Goal: Task Accomplishment & Management: Complete application form

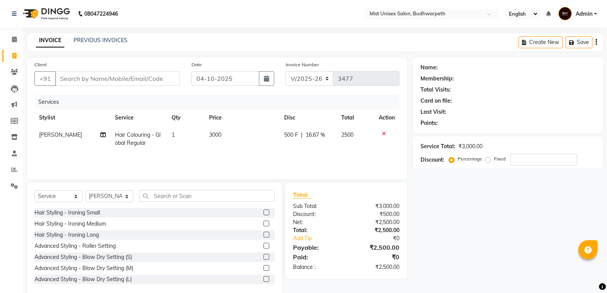
select select "5227"
select select "service"
select select "43912"
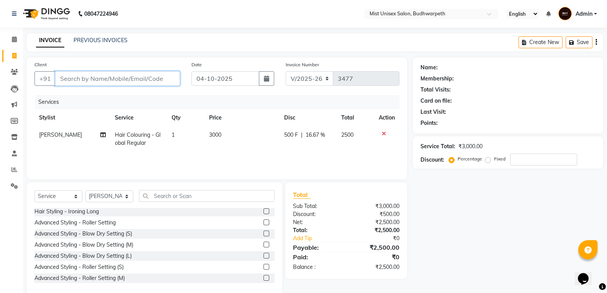
click at [110, 79] on input "Client" at bounding box center [117, 78] width 125 height 15
type input "8"
type input "0"
click at [107, 81] on input "895921141" at bounding box center [98, 78] width 86 height 15
type input "8959211417"
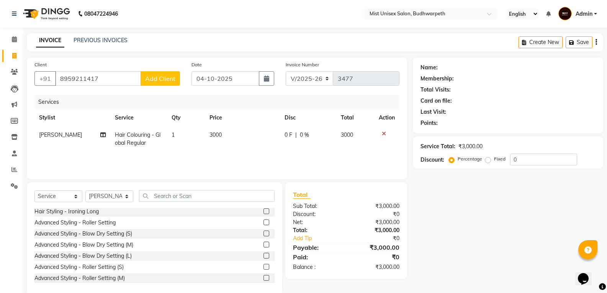
click at [156, 77] on span "Add Client" at bounding box center [160, 79] width 30 height 8
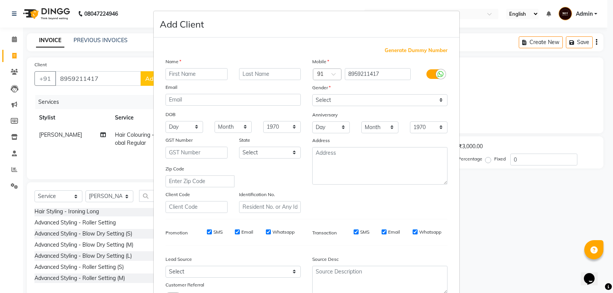
click at [174, 70] on input "text" at bounding box center [196, 74] width 62 height 12
type input "No Name"
drag, startPoint x: 369, startPoint y: 100, endPoint x: 364, endPoint y: 102, distance: 5.8
click at [369, 100] on select "Select Male Female Other Prefer Not To Say" at bounding box center [379, 100] width 135 height 12
click at [312, 94] on select "Select Male Female Other Prefer Not To Say" at bounding box center [379, 100] width 135 height 12
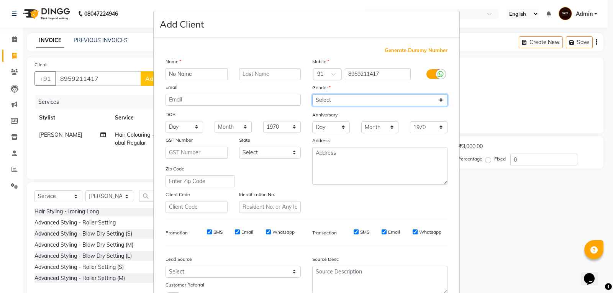
drag, startPoint x: 368, startPoint y: 101, endPoint x: 364, endPoint y: 104, distance: 4.9
click at [368, 101] on select "Select Male Female Other Prefer Not To Say" at bounding box center [379, 100] width 135 height 12
select select "female"
click at [312, 94] on select "Select Male Female Other Prefer Not To Say" at bounding box center [379, 100] width 135 height 12
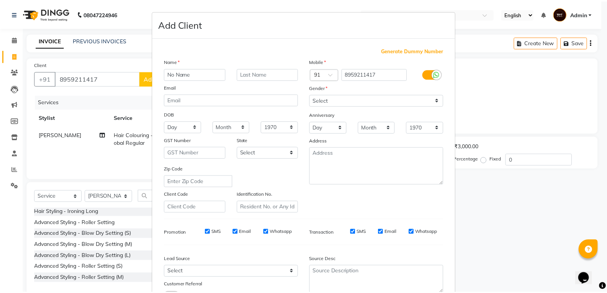
scroll to position [61, 0]
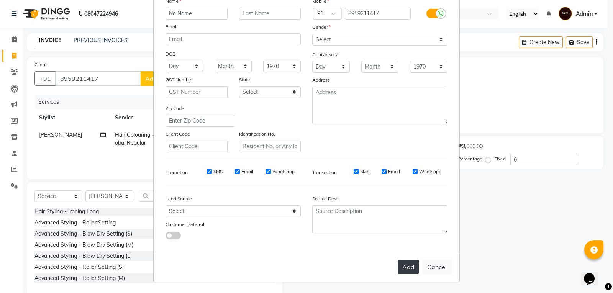
click at [410, 265] on button "Add" at bounding box center [408, 267] width 21 height 14
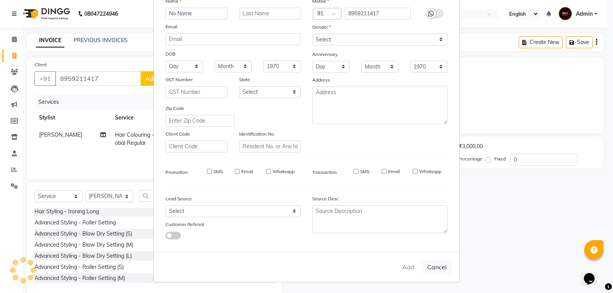
select select
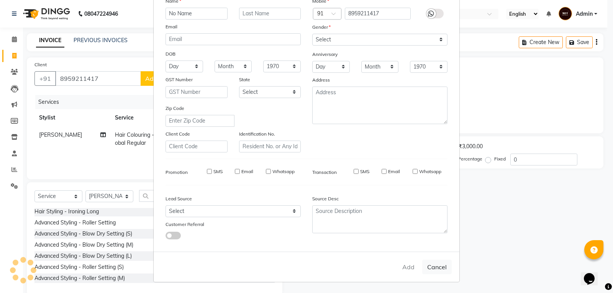
select select
checkbox input "false"
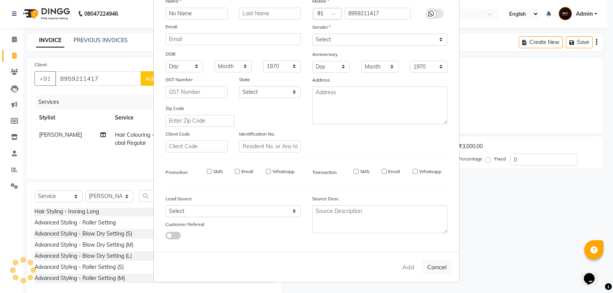
checkbox input "false"
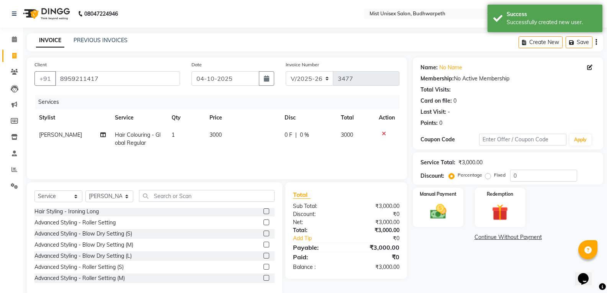
click at [295, 134] on span "|" at bounding box center [296, 135] width 2 height 8
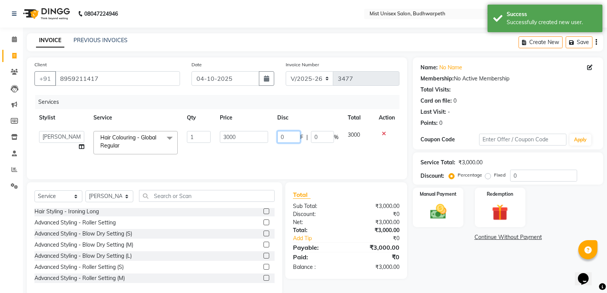
click at [294, 136] on input "0" at bounding box center [288, 137] width 23 height 12
type input "500"
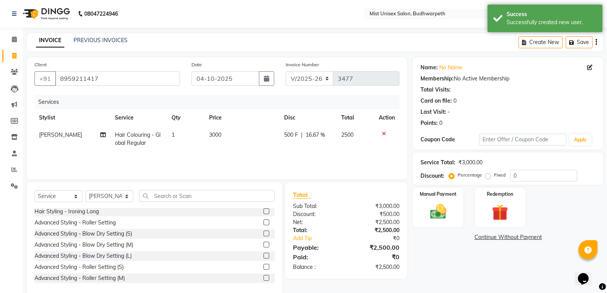
click at [300, 157] on div "Services Stylist Service Qty Price Disc Total Action Abhi Ram Hair Colouring - …" at bounding box center [216, 133] width 365 height 77
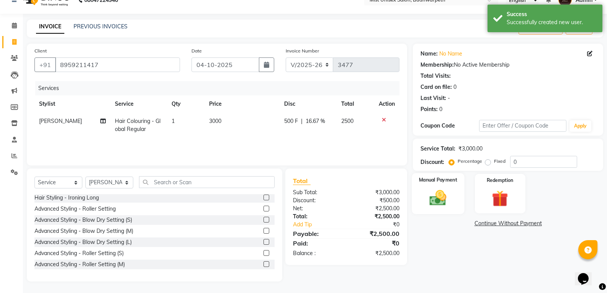
click at [447, 200] on img at bounding box center [437, 198] width 27 height 20
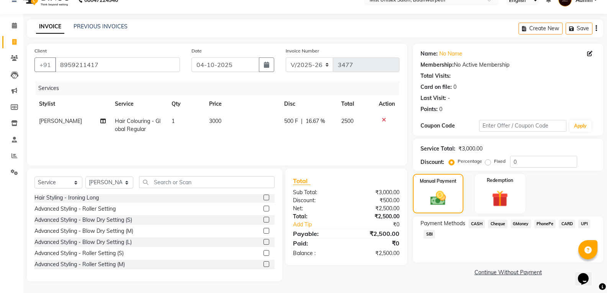
click at [429, 234] on span "SBI" at bounding box center [429, 234] width 11 height 9
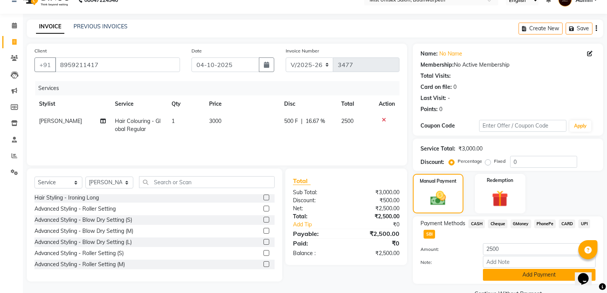
click at [503, 279] on button "Add Payment" at bounding box center [539, 275] width 113 height 12
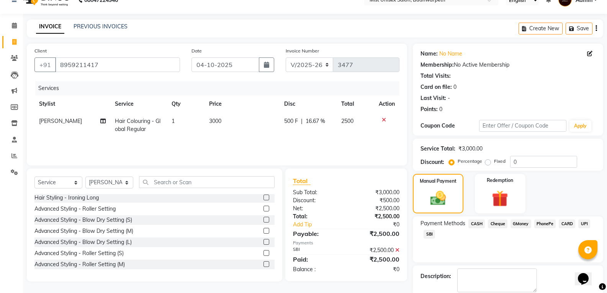
scroll to position [54, 0]
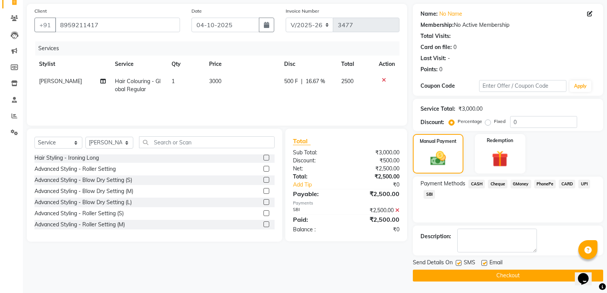
click at [507, 275] on button "Checkout" at bounding box center [508, 276] width 190 height 12
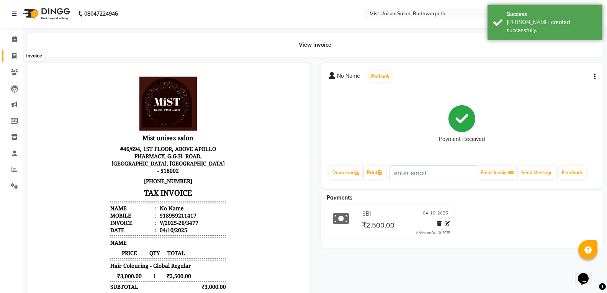
click at [14, 53] on icon at bounding box center [14, 56] width 4 height 6
select select "5227"
select select "service"
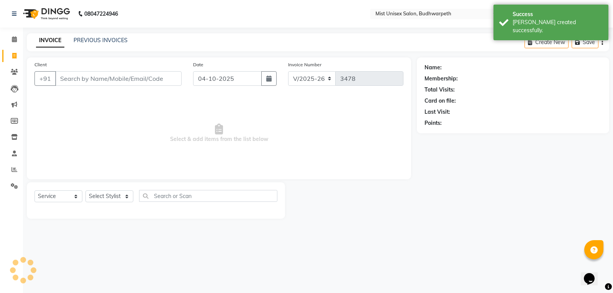
click at [68, 77] on input "Client" at bounding box center [118, 78] width 126 height 15
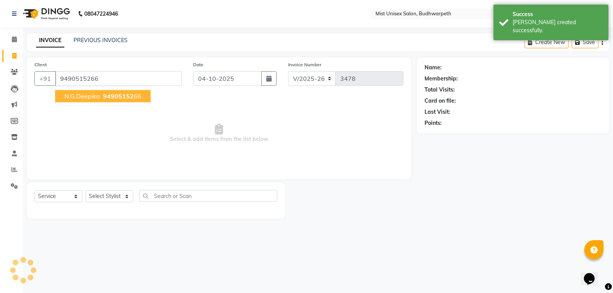
type input "9490515266"
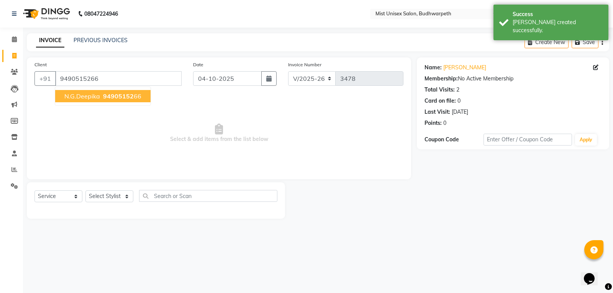
click at [80, 97] on span "N.G.Deepika" at bounding box center [82, 96] width 36 height 8
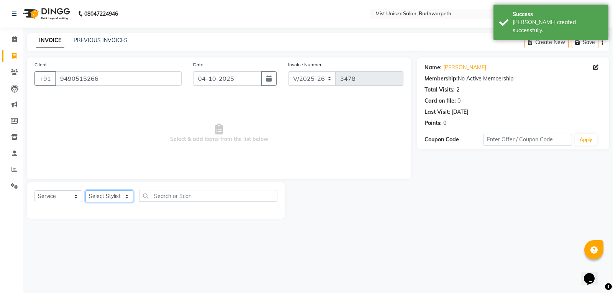
click at [108, 201] on select "Select Stylist Abhi Ram [PERSON_NAME] [PERSON_NAME] Lakshmi Madhu [PERSON_NAME]…" at bounding box center [109, 196] width 48 height 12
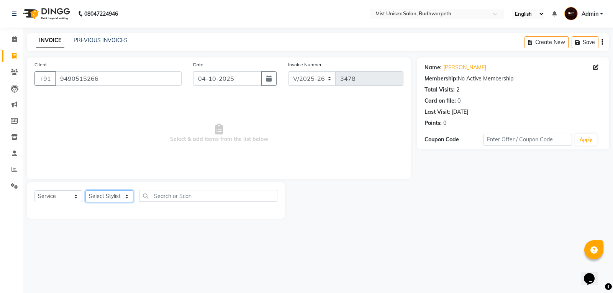
select select "79303"
click at [85, 190] on select "Select Stylist Abhi Ram [PERSON_NAME] [PERSON_NAME] Lakshmi Madhu [PERSON_NAME]…" at bounding box center [109, 196] width 48 height 12
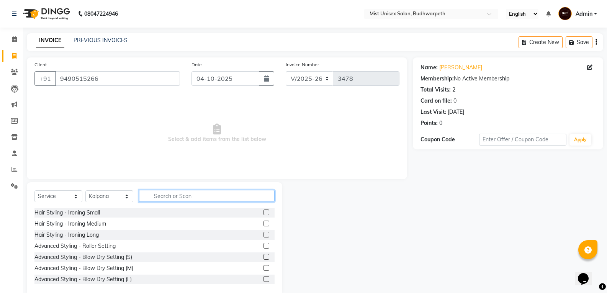
click at [167, 197] on input "text" at bounding box center [207, 196] width 136 height 12
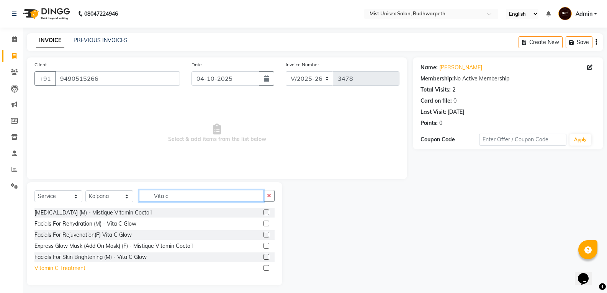
type input "Vita c"
click at [73, 266] on div "Vitamin C Treatment" at bounding box center [59, 268] width 51 height 8
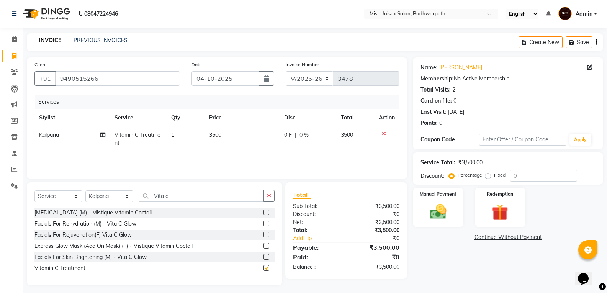
checkbox input "false"
click at [226, 134] on td "3500" at bounding box center [242, 138] width 75 height 25
select select "79303"
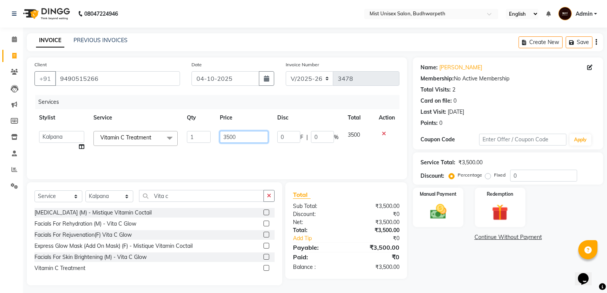
click at [226, 136] on input "3500" at bounding box center [244, 137] width 48 height 12
type input "2500"
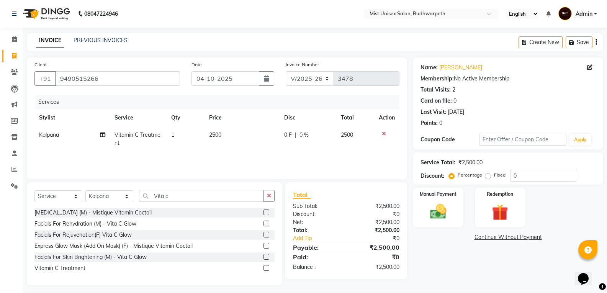
click at [212, 156] on div "Services Stylist Service Qty Price Disc Total Action Kalpana Vitamin C Treatmen…" at bounding box center [216, 133] width 365 height 77
click at [102, 136] on icon at bounding box center [102, 134] width 5 height 5
select select "79303"
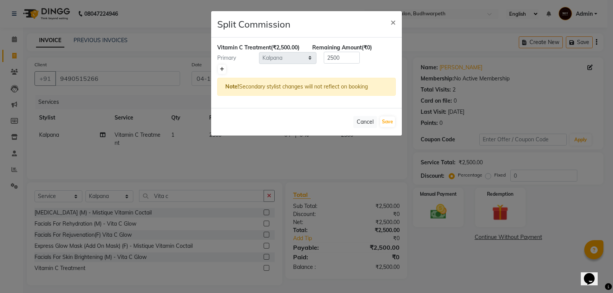
click at [224, 66] on link at bounding box center [222, 69] width 8 height 9
type input "1250"
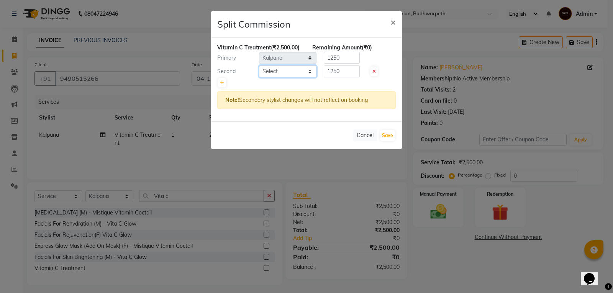
drag, startPoint x: 224, startPoint y: 66, endPoint x: 279, endPoint y: 74, distance: 54.9
click at [279, 73] on select "Select Abhi Ram GEETHA MADHURI Jyothi Kalpana Lakshmi Madhu Malleshwari Manohar…" at bounding box center [287, 72] width 57 height 12
select select "35495"
click at [259, 66] on select "Select Abhi Ram GEETHA MADHURI Jyothi Kalpana Lakshmi Madhu Malleshwari Manohar…" at bounding box center [287, 72] width 57 height 12
click at [347, 56] on input "1250" at bounding box center [342, 58] width 36 height 12
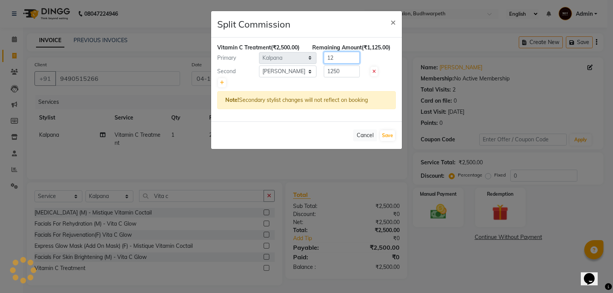
type input "1"
type input "500"
click at [340, 73] on input "1250" at bounding box center [342, 72] width 36 height 12
type input "1"
type input "2000"
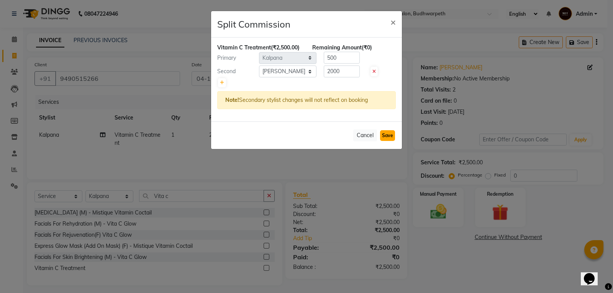
click at [389, 136] on button "Save" at bounding box center [387, 135] width 15 height 11
select select "Select"
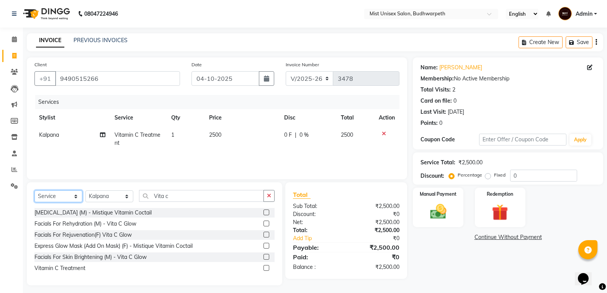
click at [61, 199] on select "Select Service Product Membership Package Voucher Prepaid Gift Card" at bounding box center [58, 196] width 48 height 12
select select "product"
click at [34, 190] on select "Select Service Product Membership Package Voucher Prepaid Gift Card" at bounding box center [58, 196] width 48 height 12
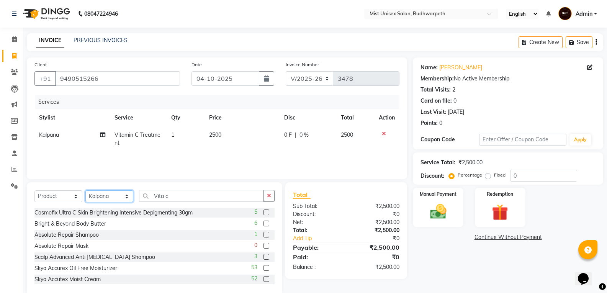
click at [100, 193] on select "Select Stylist Abhi Ram [PERSON_NAME] [PERSON_NAME] Lakshmi Madhu [PERSON_NAME]…" at bounding box center [109, 196] width 48 height 12
select select "35495"
click at [85, 190] on select "Select Stylist Abhi Ram [PERSON_NAME] [PERSON_NAME] Lakshmi Madhu [PERSON_NAME]…" at bounding box center [109, 196] width 48 height 12
click at [273, 193] on button "button" at bounding box center [269, 196] width 11 height 12
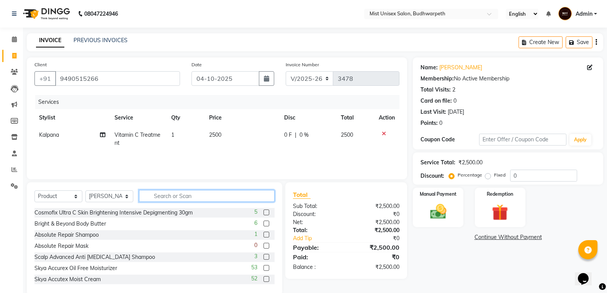
click at [212, 200] on input "text" at bounding box center [207, 196] width 136 height 12
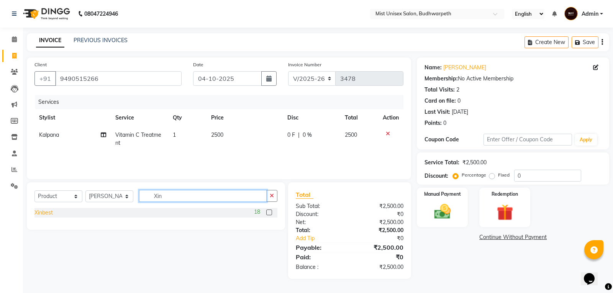
type input "Xin"
click at [46, 213] on div "Xinbest" at bounding box center [43, 213] width 18 height 8
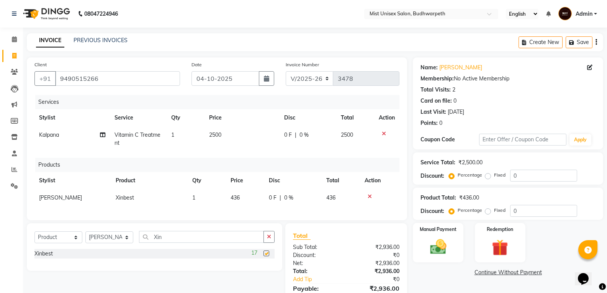
checkbox input "false"
click at [275, 244] on div "Select Service Product Membership Package Voucher Prepaid Gift Card Select Styl…" at bounding box center [155, 247] width 256 height 48
click at [274, 243] on button "button" at bounding box center [269, 237] width 11 height 12
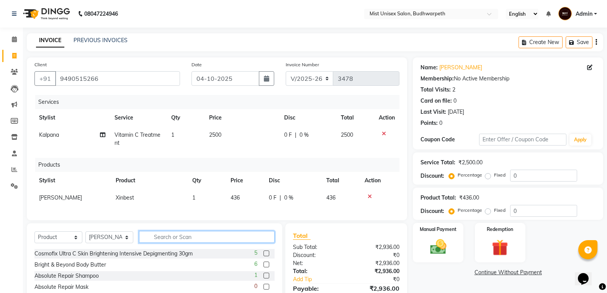
scroll to position [61, 0]
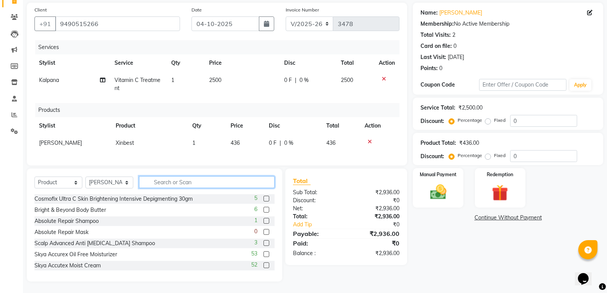
click at [162, 182] on input "text" at bounding box center [207, 182] width 136 height 12
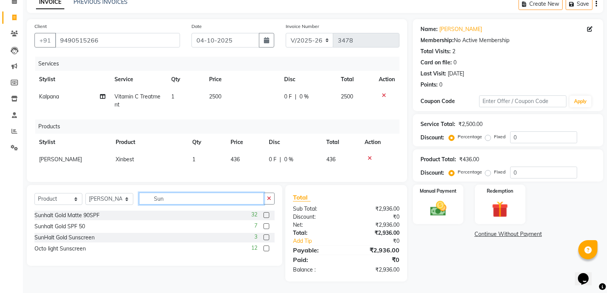
scroll to position [44, 0]
type input "Sunha"
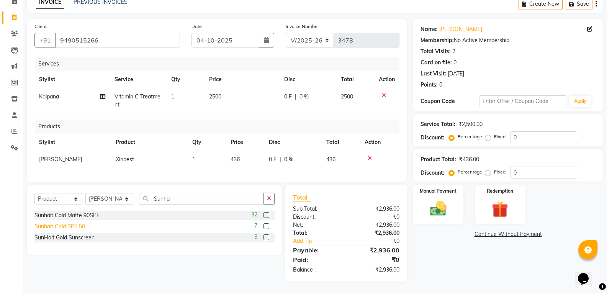
click at [85, 224] on div "Sunhalt Gold SPF 50" at bounding box center [59, 227] width 51 height 8
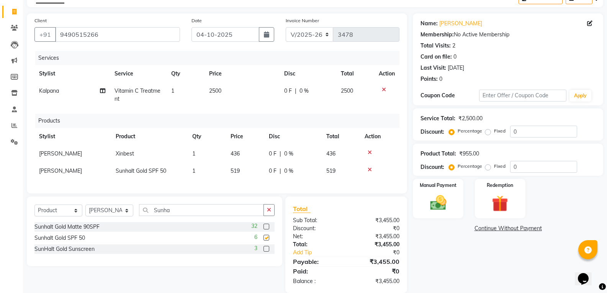
checkbox input "false"
click at [271, 216] on button "button" at bounding box center [269, 210] width 11 height 12
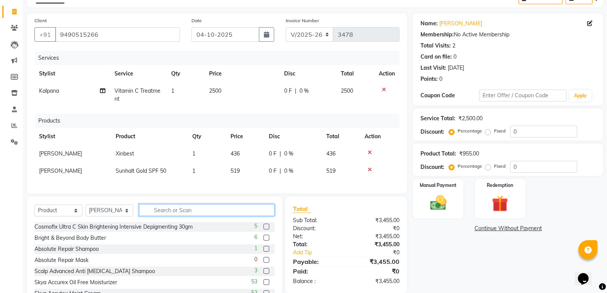
scroll to position [78, 0]
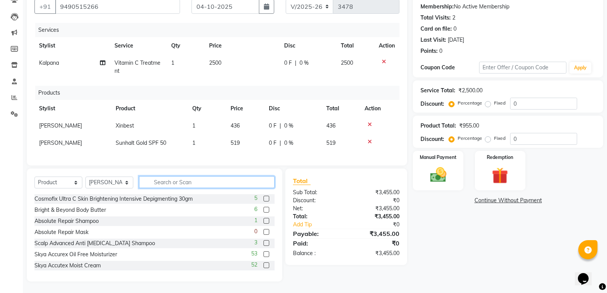
click at [165, 182] on input "text" at bounding box center [207, 182] width 136 height 12
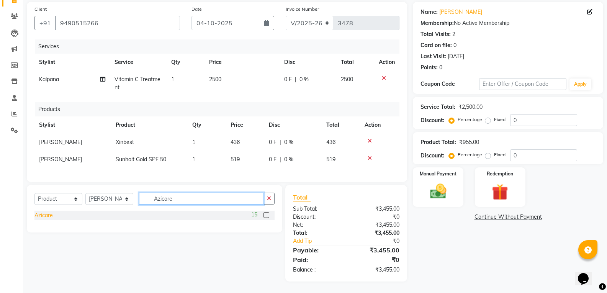
type input "Azicare"
click at [38, 214] on div "Azicare" at bounding box center [43, 215] width 18 height 8
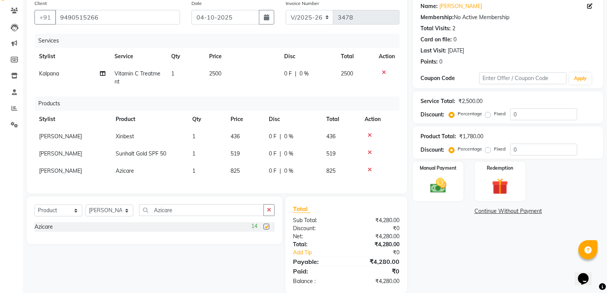
checkbox input "false"
click at [265, 216] on button "button" at bounding box center [269, 210] width 11 height 12
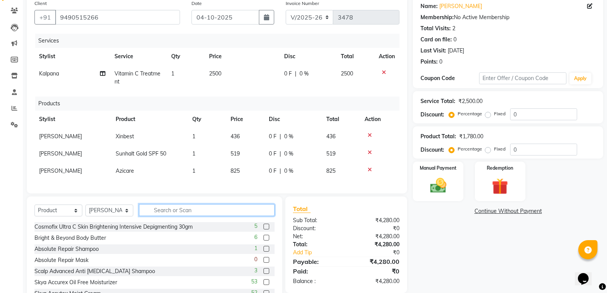
click at [223, 216] on input "text" at bounding box center [207, 210] width 136 height 12
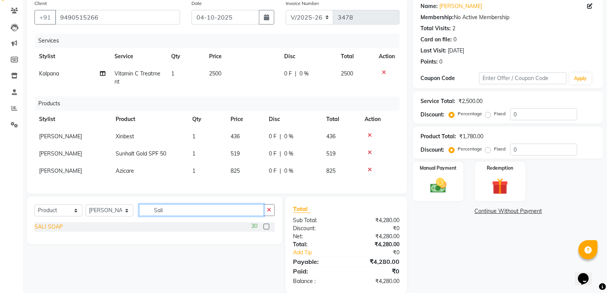
type input "Sali"
click at [36, 229] on div "SALI SOAP" at bounding box center [48, 227] width 28 height 8
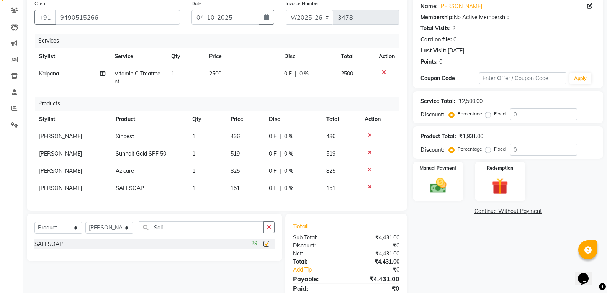
checkbox input "false"
click at [274, 231] on button "button" at bounding box center [269, 227] width 11 height 12
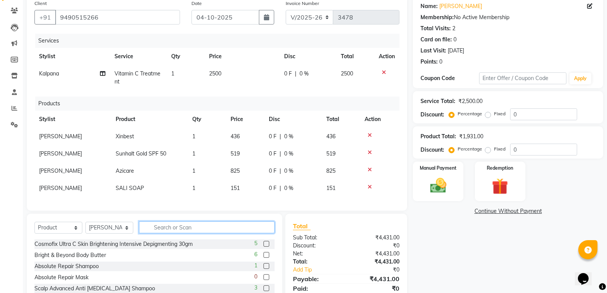
scroll to position [112, 0]
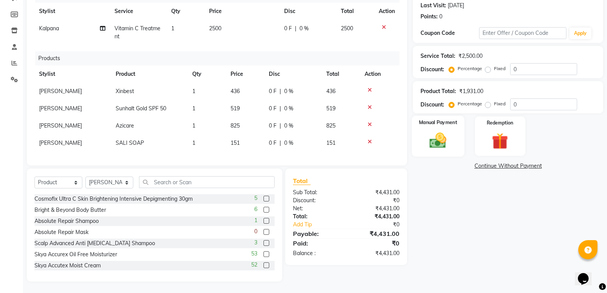
click at [444, 139] on img at bounding box center [437, 141] width 27 height 20
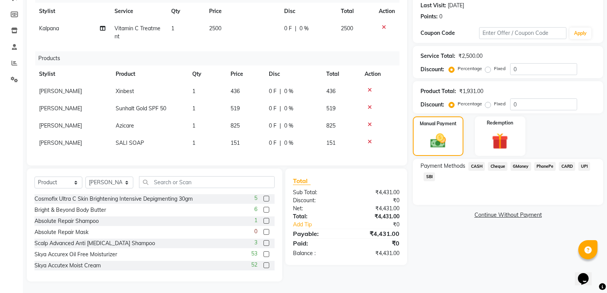
click at [542, 162] on span "PhonePe" at bounding box center [545, 166] width 22 height 9
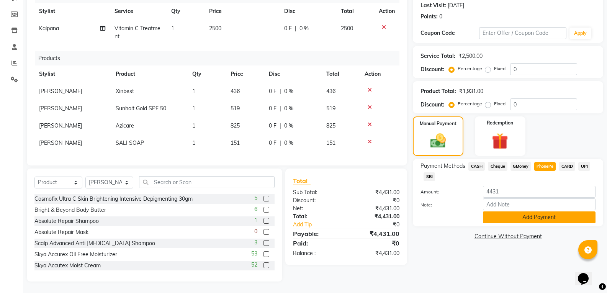
click at [540, 211] on button "Add Payment" at bounding box center [539, 217] width 113 height 12
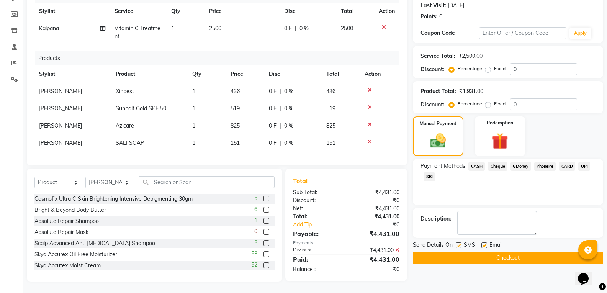
click at [518, 257] on button "Checkout" at bounding box center [508, 258] width 190 height 12
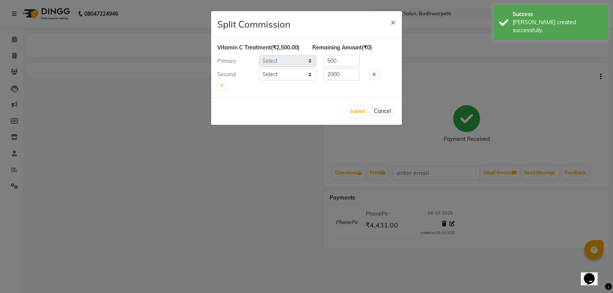
select select "79303"
select select "35495"
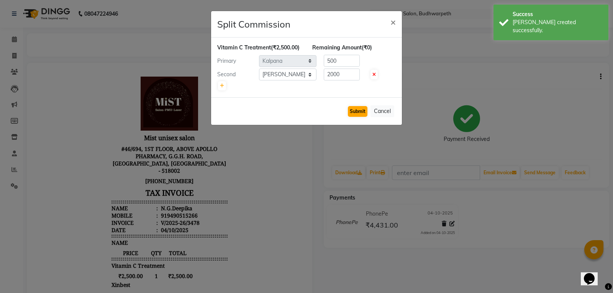
drag, startPoint x: 356, startPoint y: 105, endPoint x: 358, endPoint y: 110, distance: 4.8
click at [357, 105] on div "Submit Cancel" at bounding box center [306, 111] width 191 height 28
click at [358, 110] on button "Submit" at bounding box center [358, 111] width 20 height 11
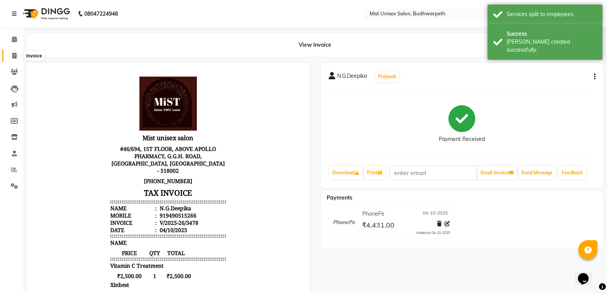
click at [10, 55] on span at bounding box center [14, 56] width 13 height 9
select select "service"
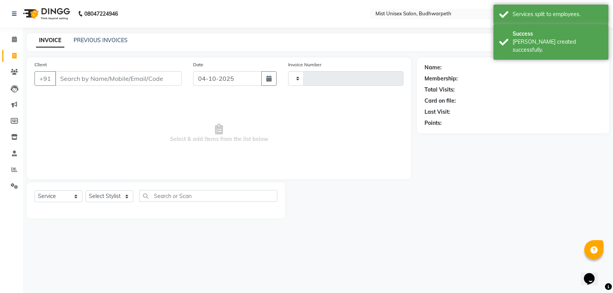
type input "3479"
select select "5227"
click at [69, 76] on input "Client" at bounding box center [118, 78] width 126 height 15
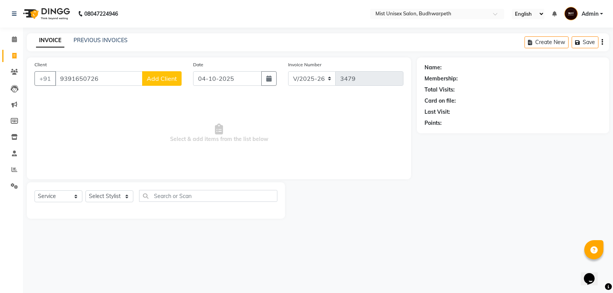
type input "9391650726"
click at [166, 81] on span "Add Client" at bounding box center [162, 79] width 30 height 8
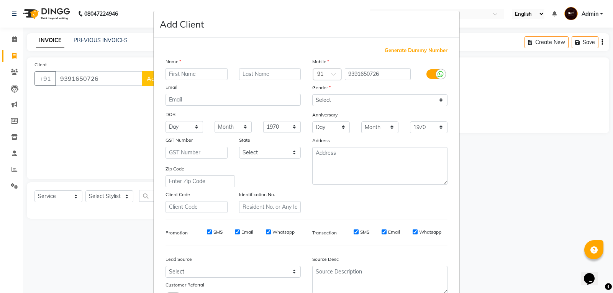
click at [174, 75] on input "text" at bounding box center [196, 74] width 62 height 12
type input "[PERSON_NAME]"
drag, startPoint x: 340, startPoint y: 101, endPoint x: 340, endPoint y: 105, distance: 4.6
click at [340, 101] on select "Select Male Female Other Prefer Not To Say" at bounding box center [379, 100] width 135 height 12
select select "female"
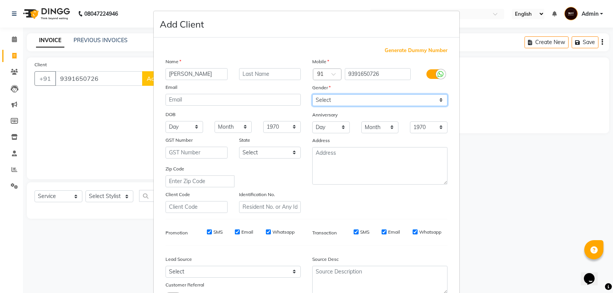
click at [312, 94] on select "Select Male Female Other Prefer Not To Say" at bounding box center [379, 100] width 135 height 12
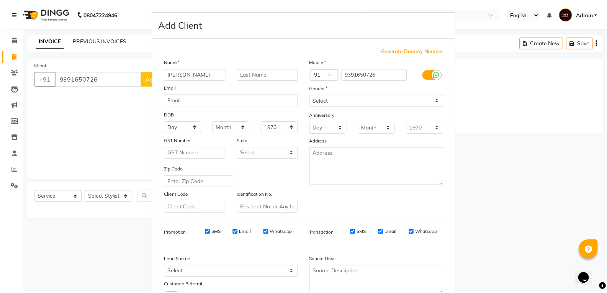
scroll to position [61, 0]
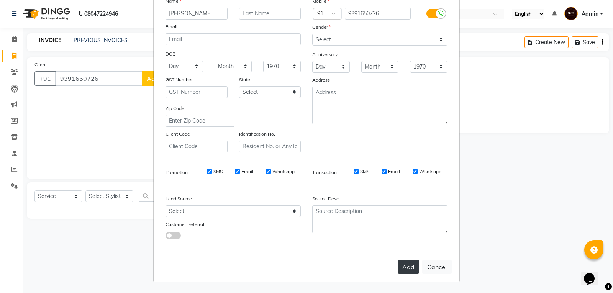
click at [398, 266] on button "Add" at bounding box center [408, 267] width 21 height 14
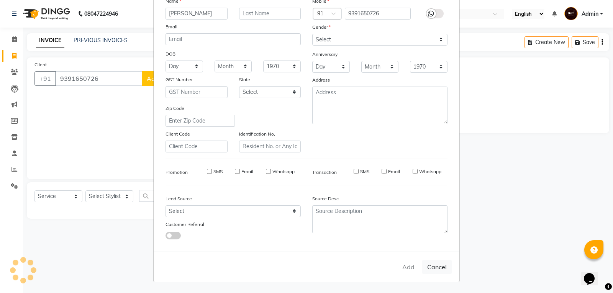
select select
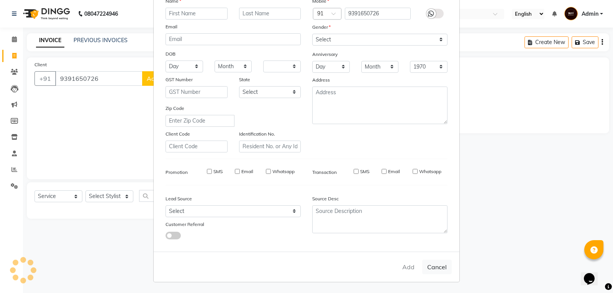
select select
checkbox input "false"
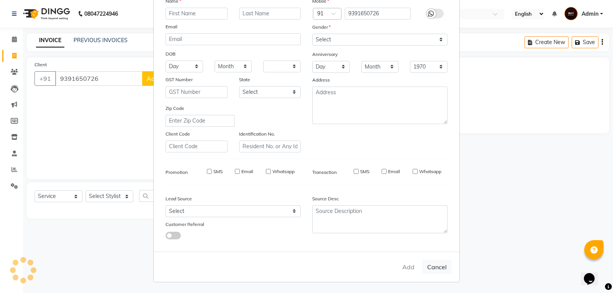
checkbox input "false"
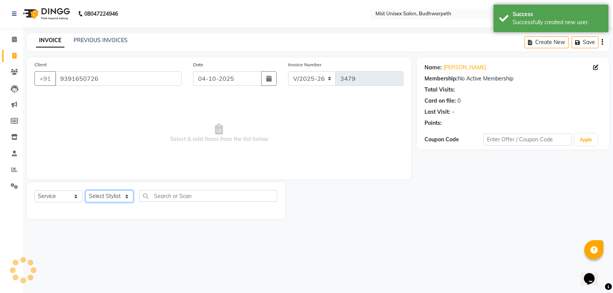
click at [97, 199] on select "Select Stylist Abhi Ram [PERSON_NAME] [PERSON_NAME] Lakshmi Madhu [PERSON_NAME]…" at bounding box center [109, 196] width 48 height 12
select select "70551"
click at [85, 190] on select "Select Stylist Abhi Ram [PERSON_NAME] [PERSON_NAME] Lakshmi Madhu [PERSON_NAME]…" at bounding box center [109, 196] width 48 height 12
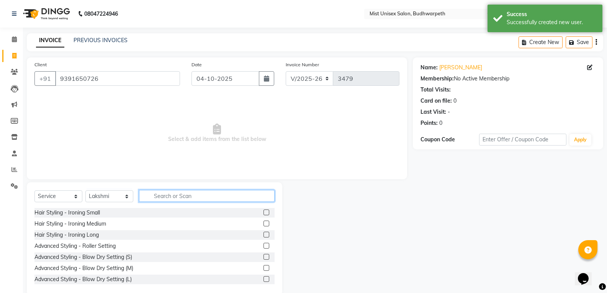
click at [171, 197] on input "text" at bounding box center [207, 196] width 136 height 12
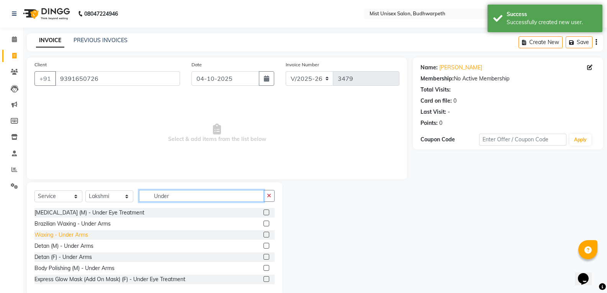
type input "Under"
click at [73, 236] on div "Waxing - Under Arms" at bounding box center [61, 235] width 54 height 8
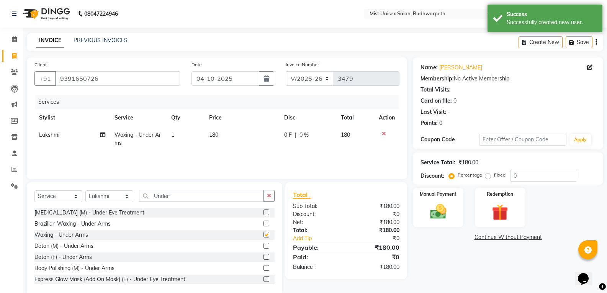
checkbox input "false"
click at [187, 136] on td "1" at bounding box center [186, 138] width 38 height 25
select select "70551"
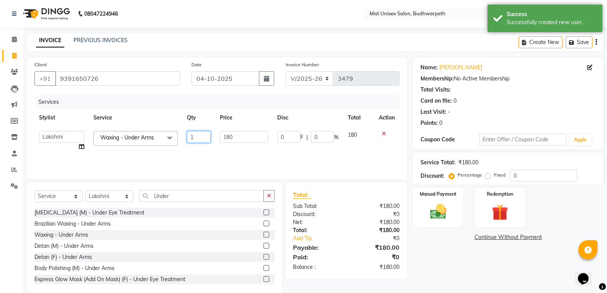
click at [187, 136] on input "1" at bounding box center [199, 137] width 24 height 12
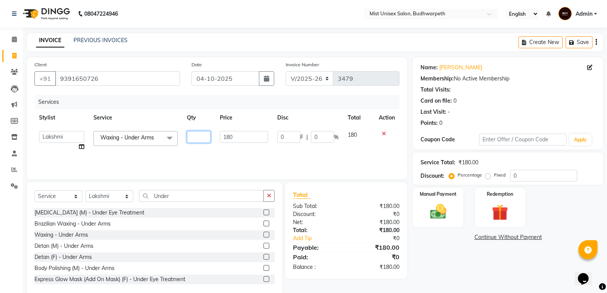
type input "2"
click at [195, 153] on div "Services Stylist Service Qty Price Disc Total Action Abhi Ram GEETHA MADHURI Jy…" at bounding box center [216, 133] width 365 height 77
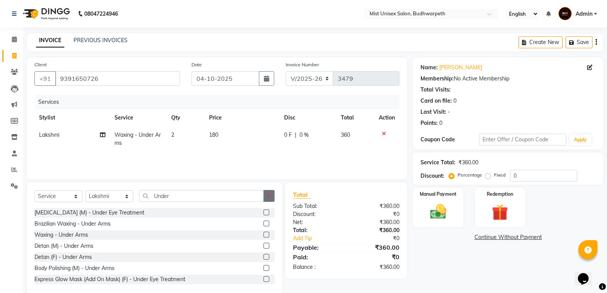
click at [273, 193] on button "button" at bounding box center [269, 196] width 11 height 12
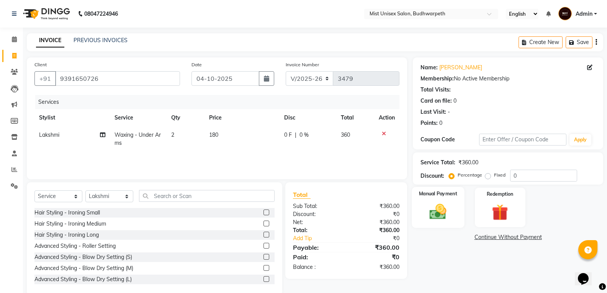
click at [428, 221] on img at bounding box center [437, 212] width 27 height 20
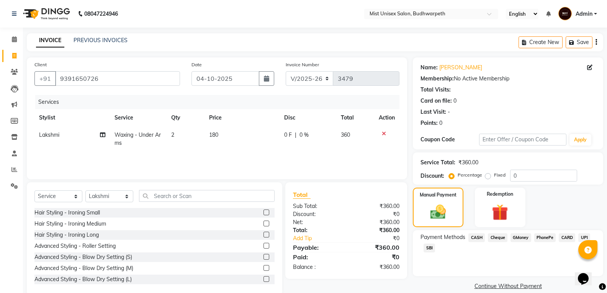
click at [547, 239] on span "PhonePe" at bounding box center [545, 237] width 22 height 9
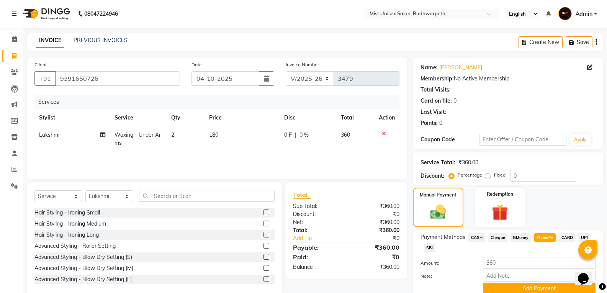
scroll to position [32, 0]
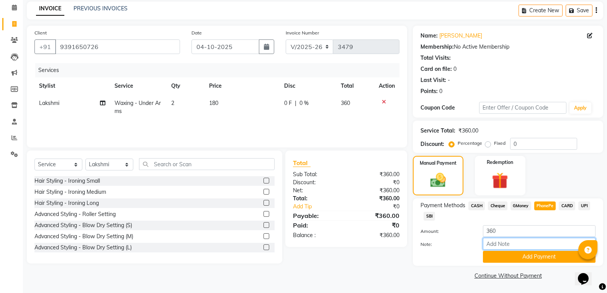
click at [538, 249] on input "Note:" at bounding box center [539, 244] width 113 height 12
click at [539, 261] on button "Add Payment" at bounding box center [539, 257] width 113 height 12
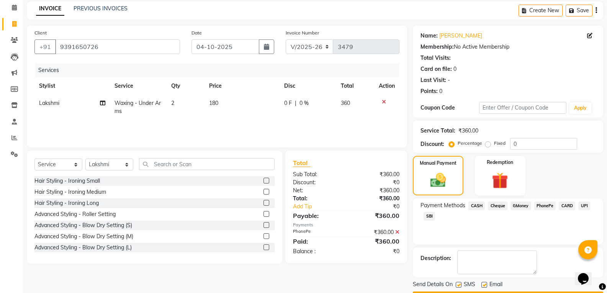
scroll to position [54, 0]
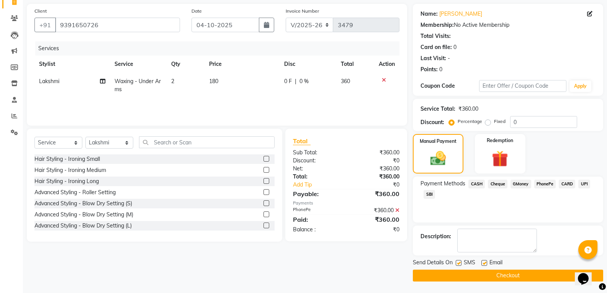
click at [537, 275] on button "Checkout" at bounding box center [508, 276] width 190 height 12
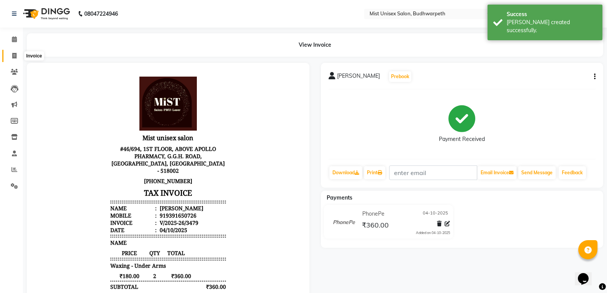
click at [9, 52] on span at bounding box center [14, 56] width 13 height 9
select select "5227"
select select "service"
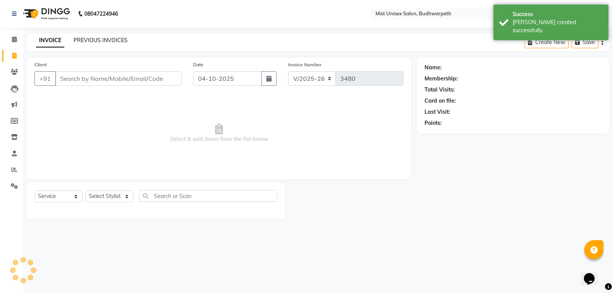
click at [121, 40] on link "PREVIOUS INVOICES" at bounding box center [101, 40] width 54 height 7
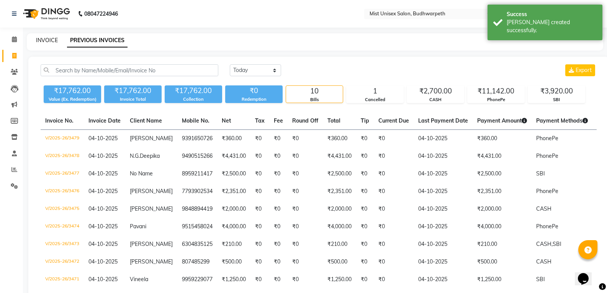
click at [48, 43] on link "INVOICE" at bounding box center [47, 40] width 22 height 7
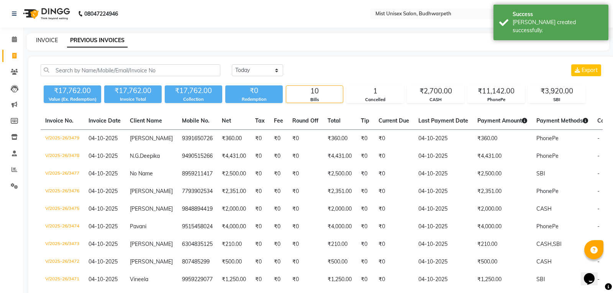
select select "5227"
select select "service"
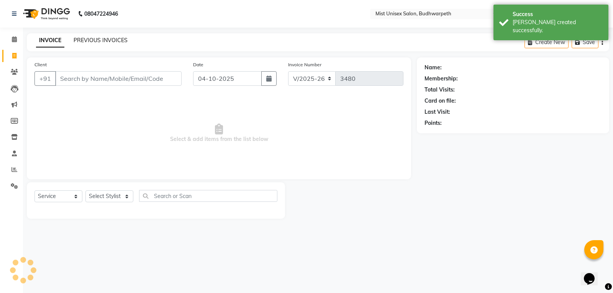
click at [90, 39] on link "PREVIOUS INVOICES" at bounding box center [101, 40] width 54 height 7
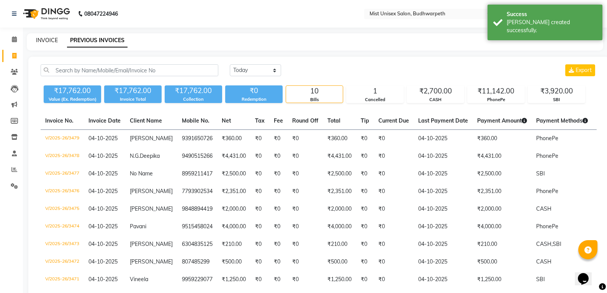
click at [47, 39] on link "INVOICE" at bounding box center [47, 40] width 22 height 7
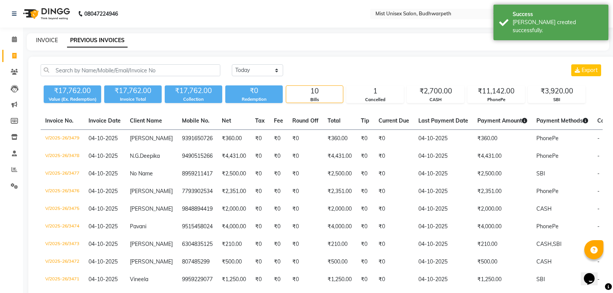
select select "5227"
select select "service"
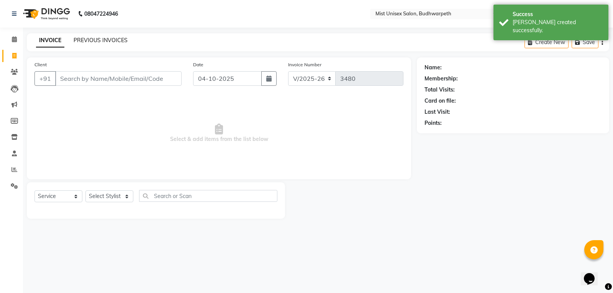
click at [113, 42] on link "PREVIOUS INVOICES" at bounding box center [101, 40] width 54 height 7
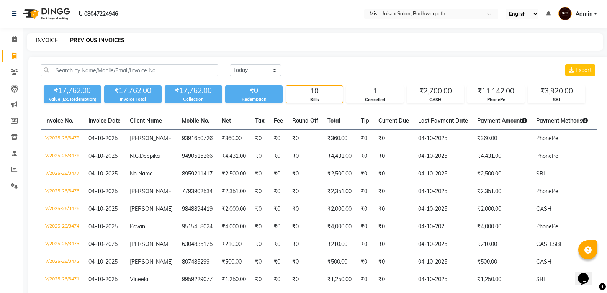
click at [48, 43] on link "INVOICE" at bounding box center [47, 40] width 22 height 7
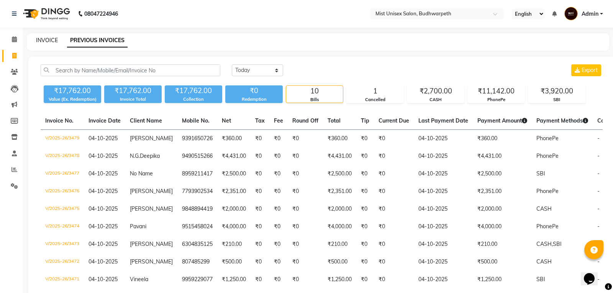
select select "service"
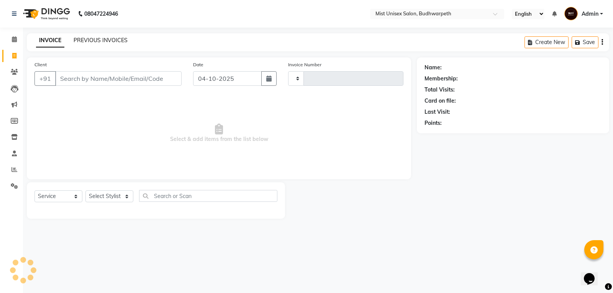
type input "3480"
click at [112, 39] on link "PREVIOUS INVOICES" at bounding box center [101, 40] width 54 height 7
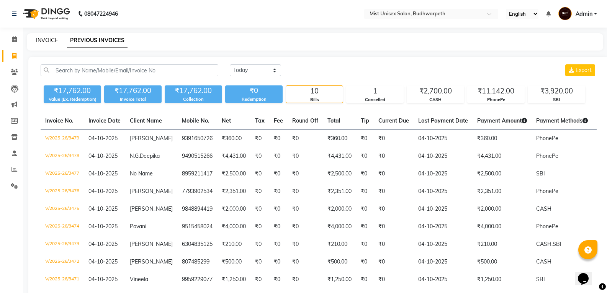
click at [45, 42] on link "INVOICE" at bounding box center [47, 40] width 22 height 7
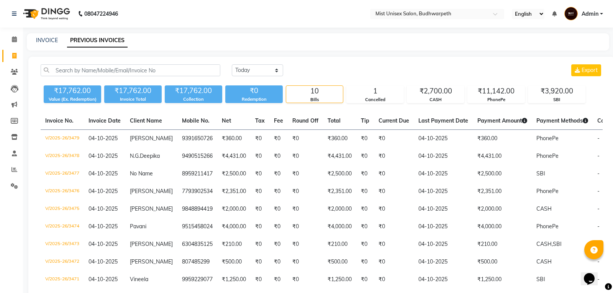
select select "5227"
select select "service"
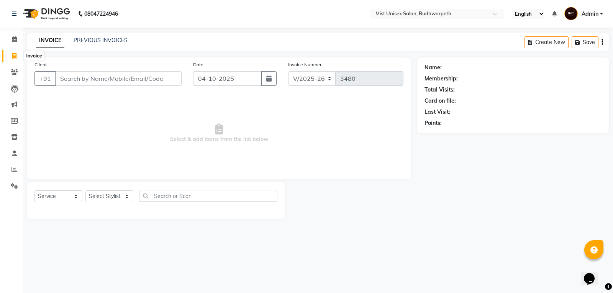
click at [8, 55] on span at bounding box center [14, 56] width 13 height 9
select select "service"
type input "3481"
select select "5227"
click at [121, 201] on select "Select Stylist Abhi Ram [PERSON_NAME] [PERSON_NAME] Lakshmi Madhu [PERSON_NAME]…" at bounding box center [109, 196] width 48 height 12
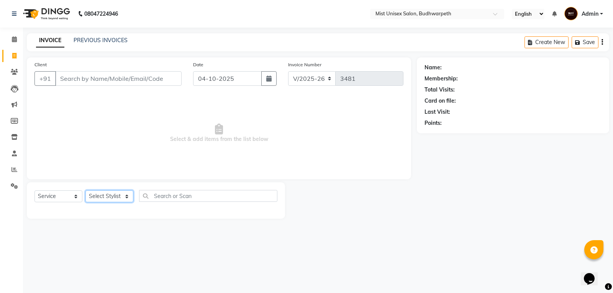
select select "77111"
click at [85, 190] on select "Select Stylist Abhi Ram [PERSON_NAME] [PERSON_NAME] Lakshmi Madhu [PERSON_NAME]…" at bounding box center [109, 196] width 48 height 12
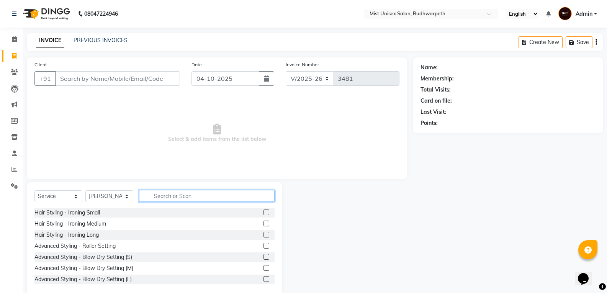
click at [161, 197] on input "text" at bounding box center [207, 196] width 136 height 12
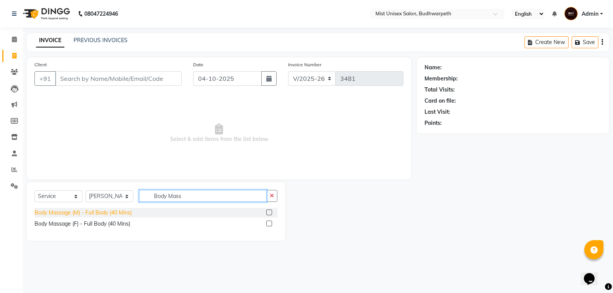
type input "Body Mass"
click at [113, 211] on div "Body Massage (M) - Full Body (40 Mins)" at bounding box center [82, 213] width 97 height 8
checkbox input "false"
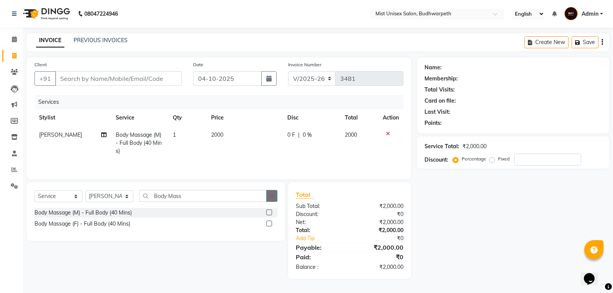
click at [271, 197] on icon "button" at bounding box center [272, 195] width 4 height 5
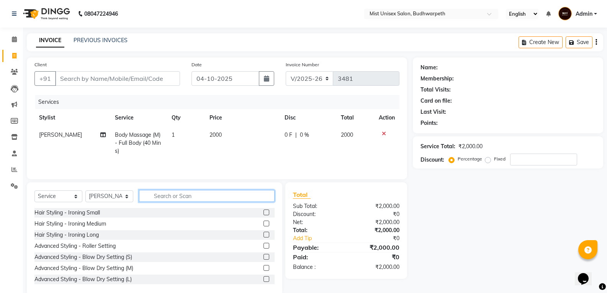
click at [190, 195] on input "text" at bounding box center [207, 196] width 136 height 12
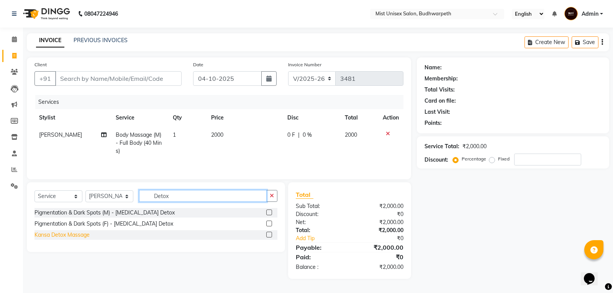
type input "Detox"
click at [77, 237] on div "Kansa Detox Massage" at bounding box center [61, 235] width 55 height 8
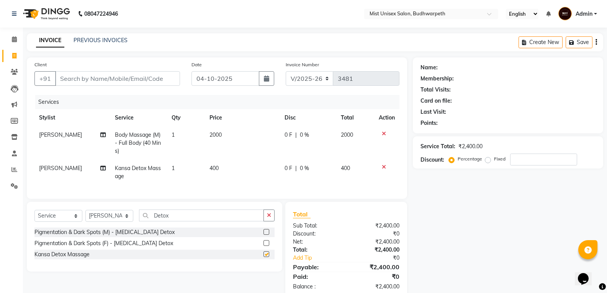
checkbox input "false"
click at [186, 168] on td "1" at bounding box center [186, 172] width 38 height 25
select select "77111"
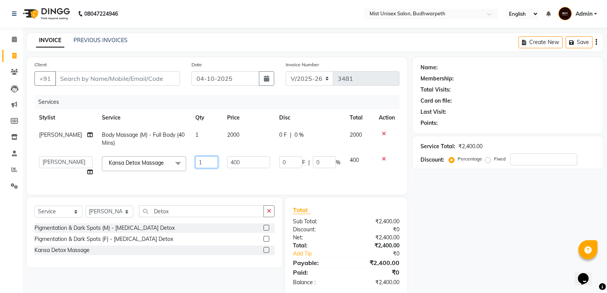
click at [203, 165] on input "1" at bounding box center [206, 162] width 23 height 12
type input "2"
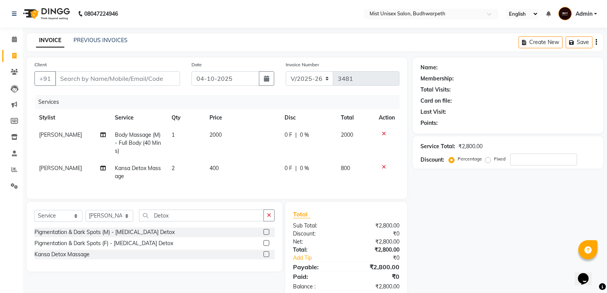
drag, startPoint x: 194, startPoint y: 182, endPoint x: 202, endPoint y: 179, distance: 8.1
click at [195, 182] on div "Services Stylist Service Qty Price Disc Total Action Shanawaz Body Massage (M) …" at bounding box center [216, 143] width 365 height 96
click at [88, 80] on input "Client" at bounding box center [117, 78] width 125 height 15
type input "8"
type input "0"
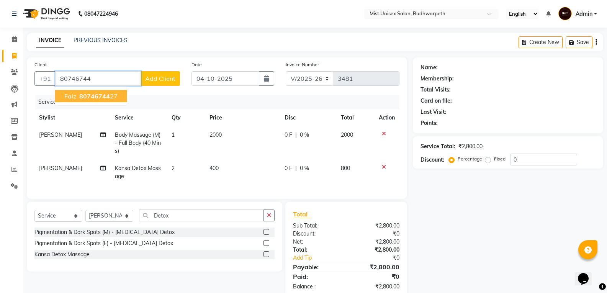
click at [96, 95] on span "80746744" at bounding box center [94, 96] width 31 height 8
type input "8074674427"
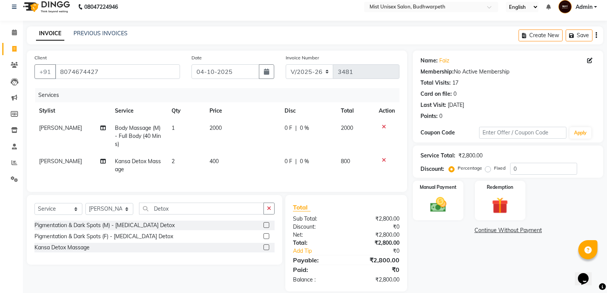
scroll to position [23, 0]
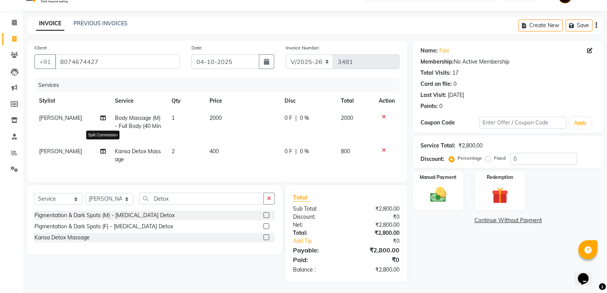
click at [102, 149] on icon at bounding box center [102, 151] width 5 height 5
select select "77111"
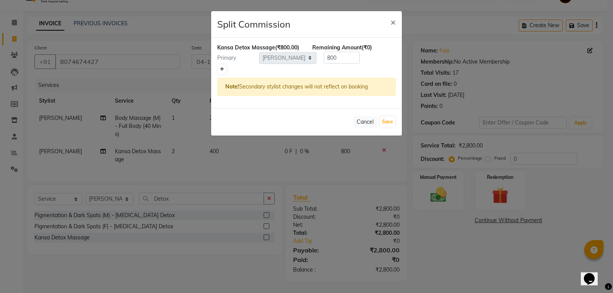
drag, startPoint x: 223, startPoint y: 70, endPoint x: 269, endPoint y: 78, distance: 46.3
click at [223, 70] on icon at bounding box center [222, 69] width 4 height 5
type input "400"
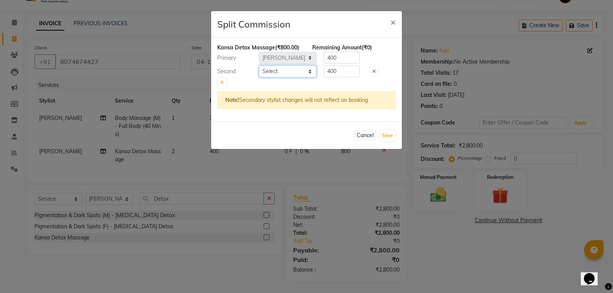
click at [301, 74] on select "Select Abhi Ram GEETHA MADHURI Jyothi Kalpana Lakshmi Madhu Malleshwari Manohar…" at bounding box center [287, 72] width 57 height 12
select select "35495"
click at [259, 66] on select "Select Abhi Ram GEETHA MADHURI Jyothi Kalpana Lakshmi Madhu Malleshwari Manohar…" at bounding box center [287, 72] width 57 height 12
click at [345, 57] on input "400" at bounding box center [342, 58] width 36 height 12
type input "4"
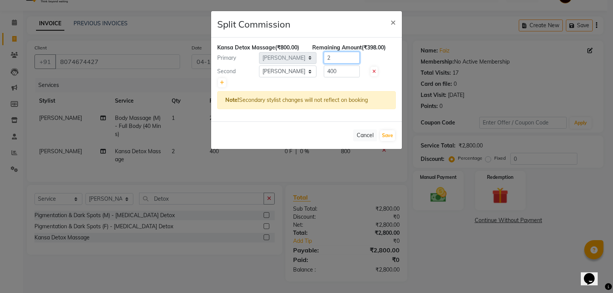
type input "2"
click at [344, 72] on input "400" at bounding box center [342, 72] width 36 height 12
type input "4"
type input "798"
click at [390, 136] on button "Save" at bounding box center [387, 135] width 15 height 11
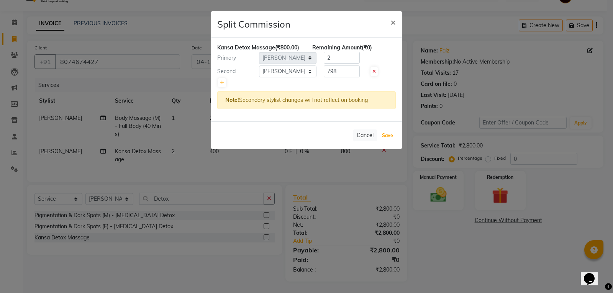
select select "Select"
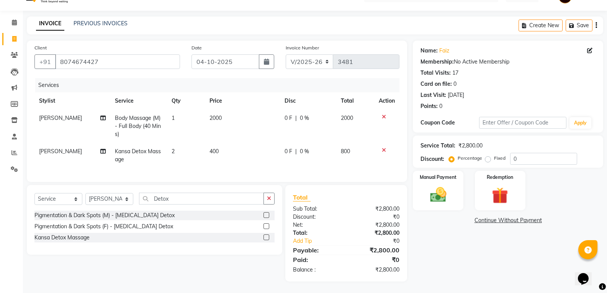
click at [465, 240] on div "Name: Faiz Membership: No Active Membership Total Visits: 17 Card on file: 0 La…" at bounding box center [511, 161] width 196 height 241
click at [444, 194] on img at bounding box center [437, 195] width 27 height 20
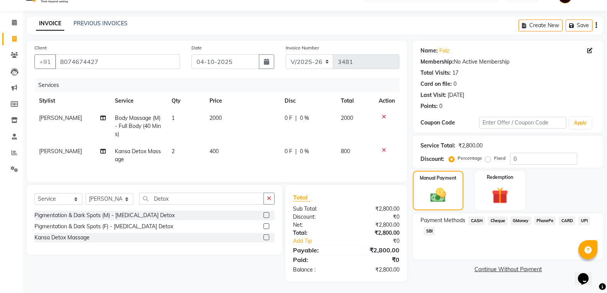
click at [430, 227] on span "SBI" at bounding box center [429, 231] width 11 height 9
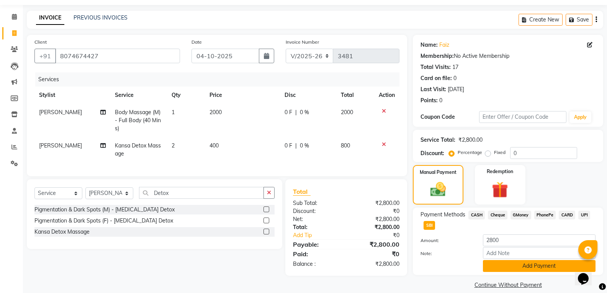
click at [490, 271] on button "Add Payment" at bounding box center [539, 266] width 113 height 12
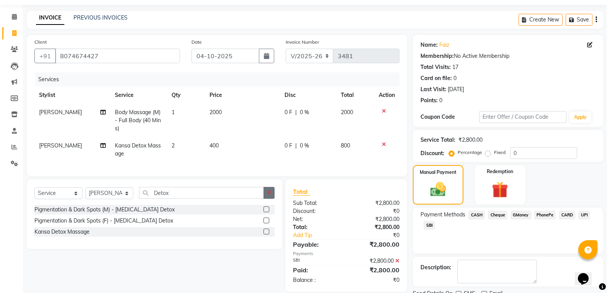
click at [264, 198] on button "button" at bounding box center [269, 193] width 11 height 12
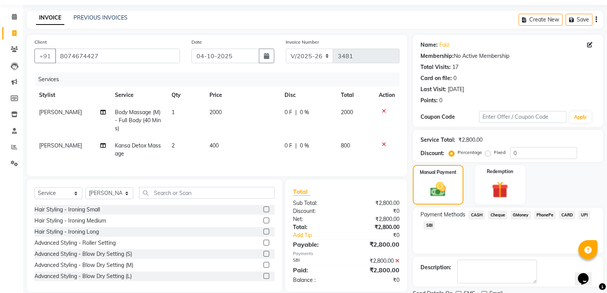
click at [246, 184] on div "Client +91 8074674427 Date 04-10-2025 Invoice Number V/2025 V/2025-26 3481 Serv…" at bounding box center [217, 174] width 392 height 278
click at [425, 227] on span "SBI" at bounding box center [429, 225] width 11 height 9
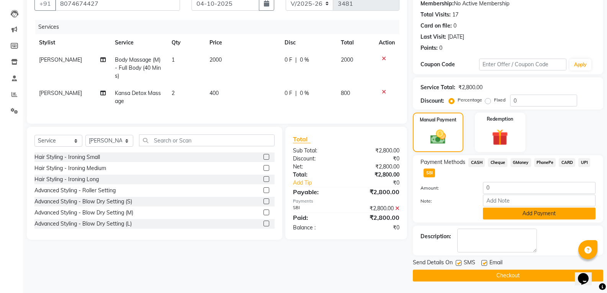
click at [547, 214] on button "Add Payment" at bounding box center [539, 214] width 113 height 12
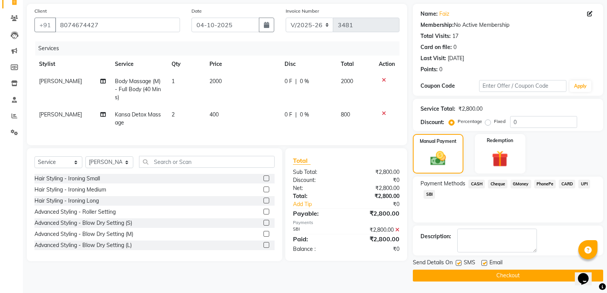
click at [509, 274] on button "Checkout" at bounding box center [508, 276] width 190 height 12
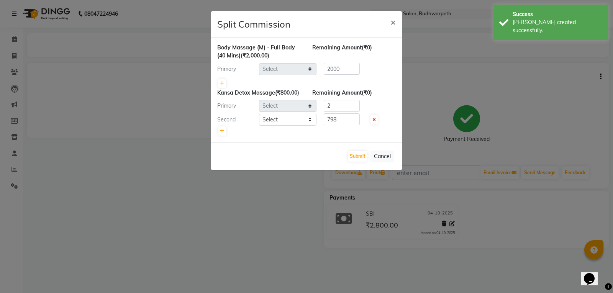
select select "77111"
select select "35495"
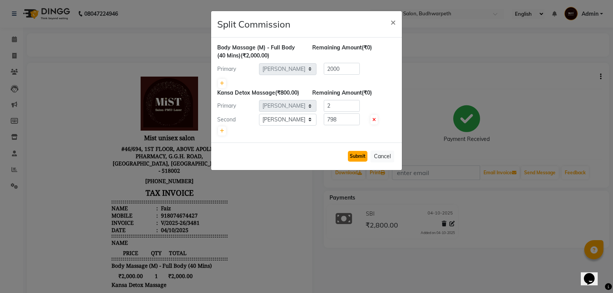
click at [355, 156] on button "Submit" at bounding box center [358, 156] width 20 height 11
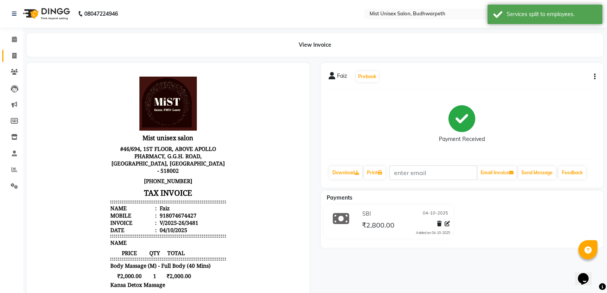
click at [10, 61] on link "Invoice" at bounding box center [11, 56] width 18 height 13
select select "5227"
select select "service"
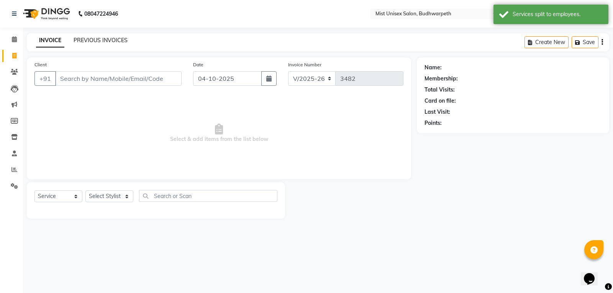
click at [97, 41] on link "PREVIOUS INVOICES" at bounding box center [101, 40] width 54 height 7
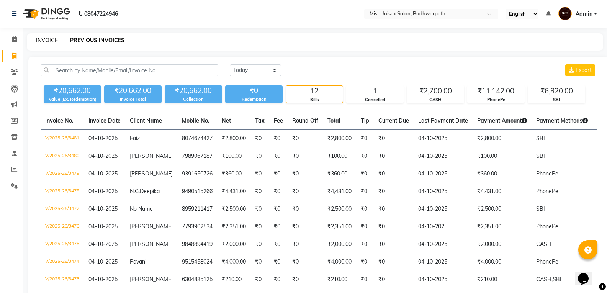
click at [40, 42] on link "INVOICE" at bounding box center [47, 40] width 22 height 7
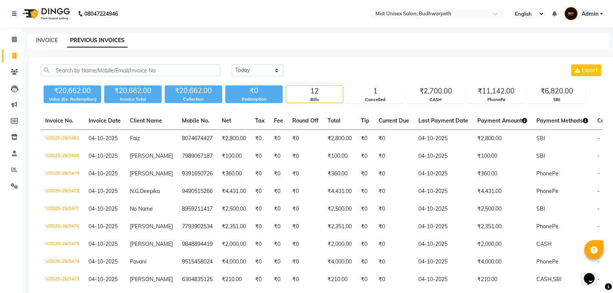
select select "5227"
select select "service"
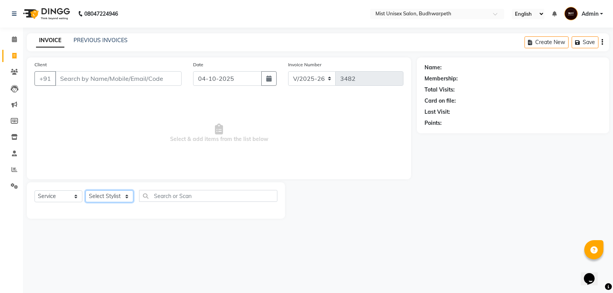
click at [111, 197] on select "Select Stylist Abhi Ram [PERSON_NAME] [PERSON_NAME] Lakshmi Madhu [PERSON_NAME]…" at bounding box center [109, 196] width 48 height 12
select select "35495"
click at [85, 190] on select "Select Stylist Abhi Ram [PERSON_NAME] [PERSON_NAME] Lakshmi Madhu [PERSON_NAME]…" at bounding box center [109, 196] width 48 height 12
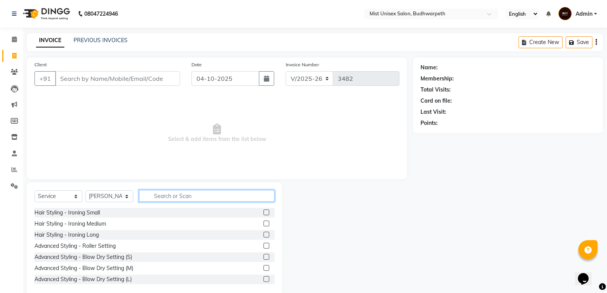
click at [151, 196] on input "text" at bounding box center [207, 196] width 136 height 12
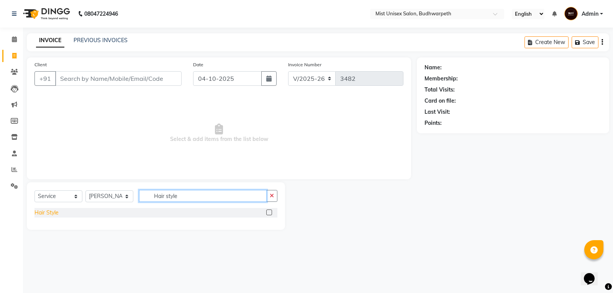
type input "Hair style"
click at [46, 213] on div "Hair Style" at bounding box center [46, 213] width 24 height 8
checkbox input "false"
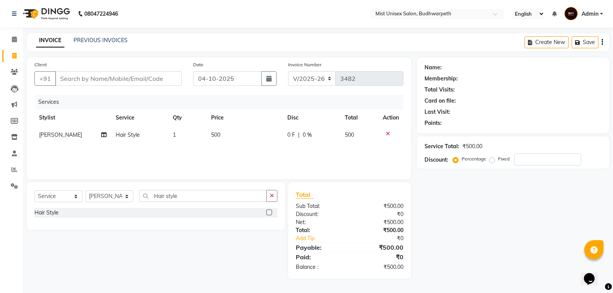
click at [218, 138] on span "500" at bounding box center [215, 134] width 9 height 7
select select "35495"
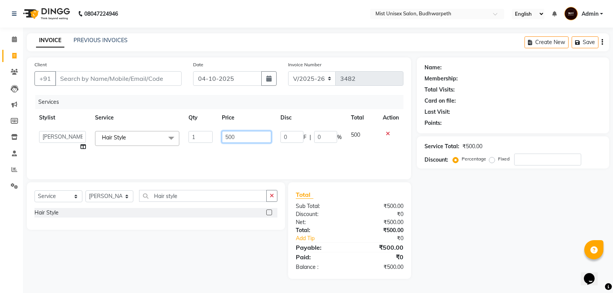
click at [239, 138] on input "500" at bounding box center [246, 137] width 49 height 12
type input "5"
type input "1000"
click at [239, 152] on div "Services Stylist Service Qty Price Disc Total Action Abhi Ram GEETHA MADHURI Jy…" at bounding box center [218, 133] width 369 height 77
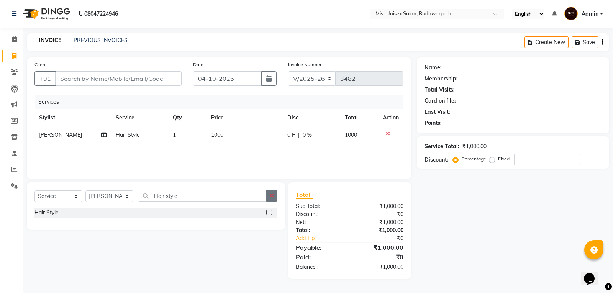
click at [272, 193] on icon "button" at bounding box center [272, 195] width 4 height 5
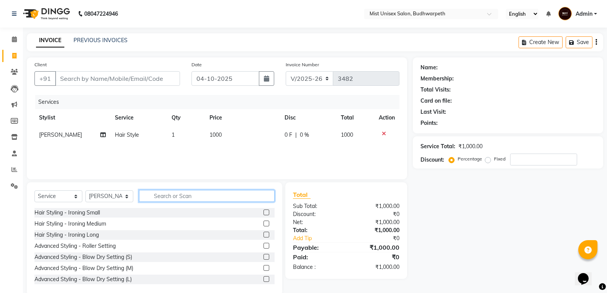
click at [160, 195] on input "text" at bounding box center [207, 196] width 136 height 12
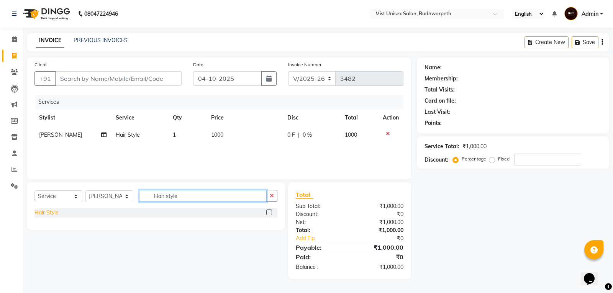
type input "Hair style"
click at [47, 213] on div "Hair Style" at bounding box center [46, 213] width 24 height 8
checkbox input "false"
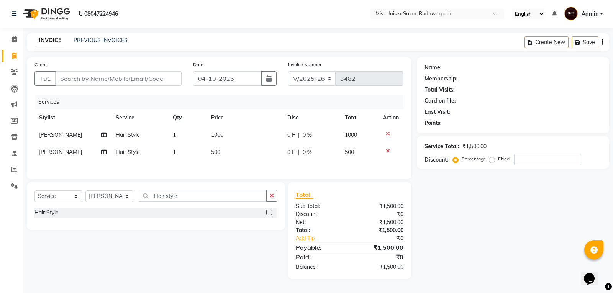
click at [223, 155] on td "500" at bounding box center [244, 152] width 76 height 17
select select "35495"
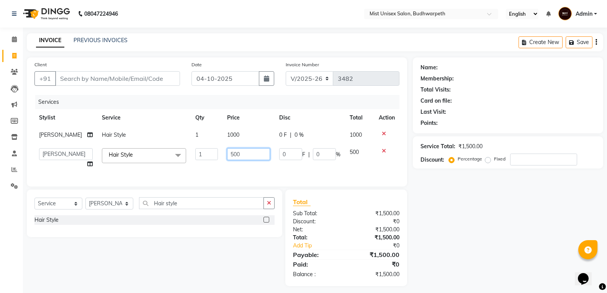
click at [240, 160] on input "500" at bounding box center [248, 154] width 43 height 12
type input "5"
type input "800"
click at [239, 174] on div "Client +91 Date 04-10-2025 Invoice Number V/2025 V/2025-26 3482 Services Stylis…" at bounding box center [217, 121] width 380 height 129
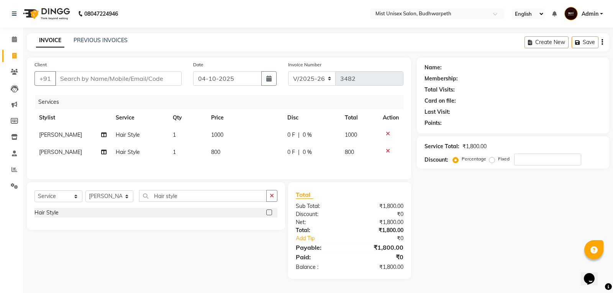
click at [221, 137] on span "1000" at bounding box center [217, 134] width 12 height 7
select select "35495"
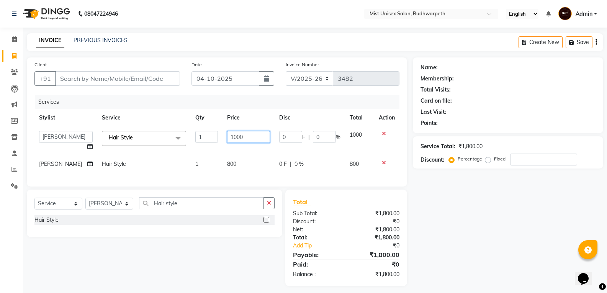
click at [232, 137] on input "1000" at bounding box center [248, 137] width 43 height 12
type input "1300"
click at [130, 77] on input "Client" at bounding box center [117, 78] width 125 height 15
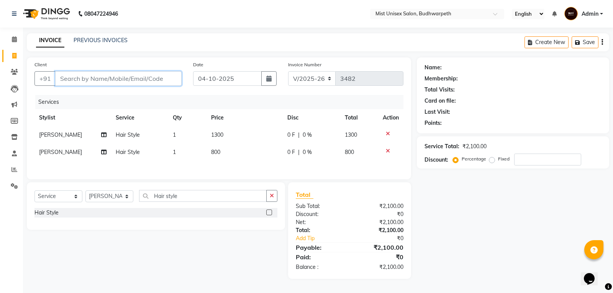
type input "9"
type input "0"
type input "9483770709"
click at [164, 75] on span "Add Client" at bounding box center [162, 79] width 30 height 8
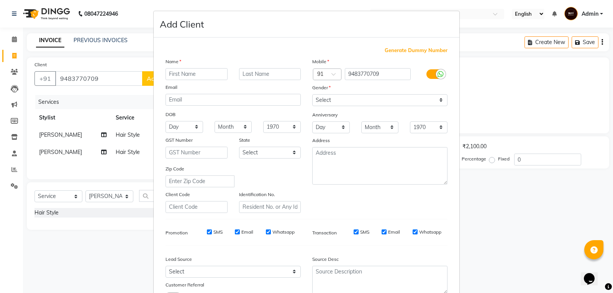
click at [173, 75] on input "text" at bounding box center [196, 74] width 62 height 12
type input "Supriya"
click at [326, 103] on select "Select Male Female Other Prefer Not To Say" at bounding box center [379, 100] width 135 height 12
select select "female"
click at [312, 94] on select "Select Male Female Other Prefer Not To Say" at bounding box center [379, 100] width 135 height 12
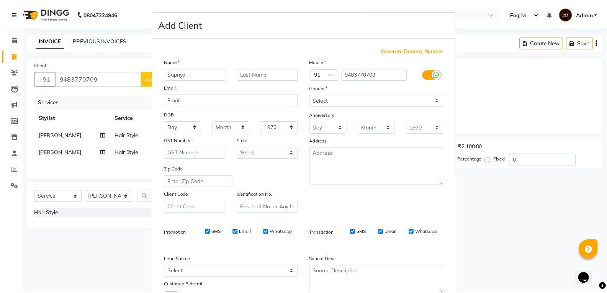
scroll to position [61, 0]
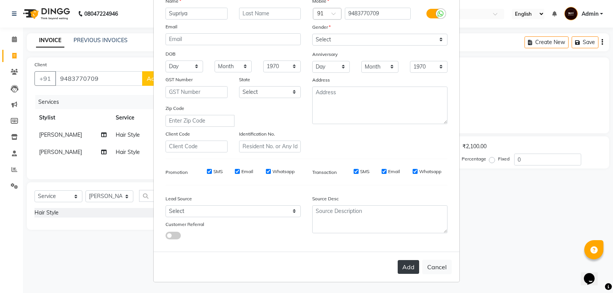
click at [410, 269] on button "Add" at bounding box center [408, 267] width 21 height 14
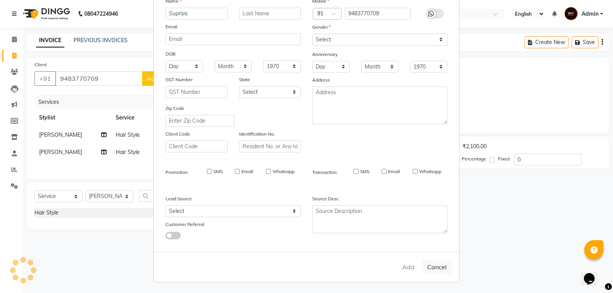
select select
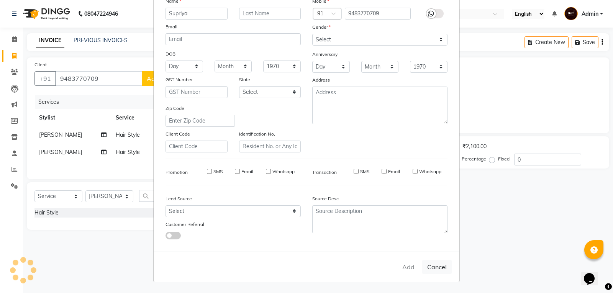
select select
checkbox input "false"
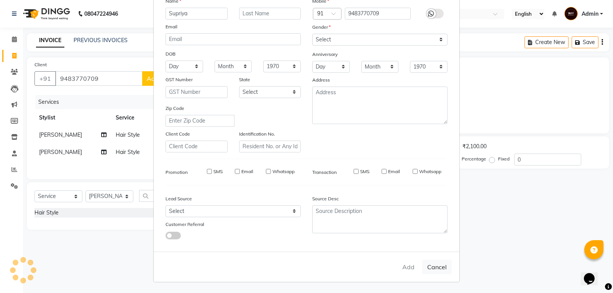
checkbox input "false"
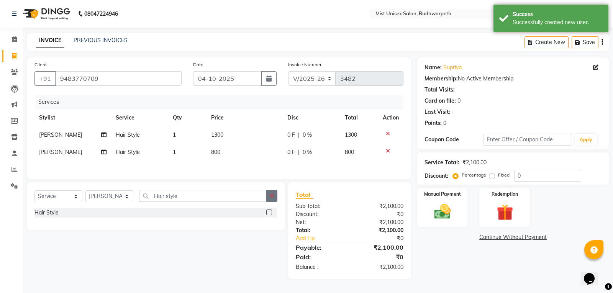
click at [275, 197] on button "button" at bounding box center [271, 196] width 11 height 12
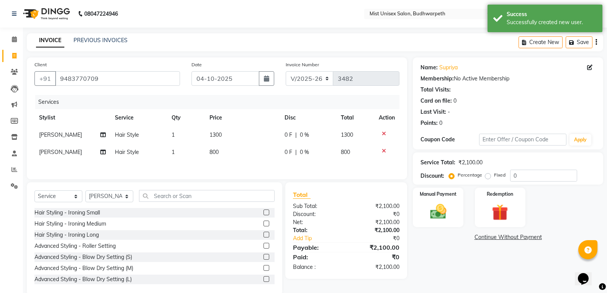
click at [104, 135] on icon at bounding box center [102, 134] width 5 height 5
select select "35495"
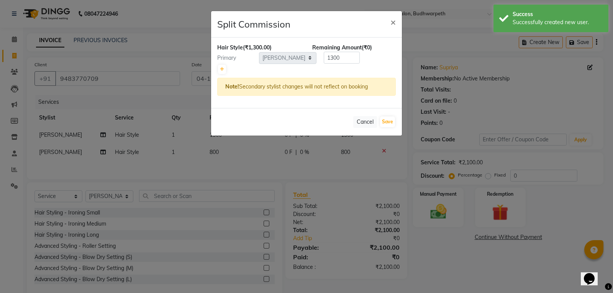
click at [104, 135] on ngb-modal-window "Split Commission × Hair Style (₹1,300.00) Remaining Amount (₹0) Primary Select …" at bounding box center [306, 146] width 613 height 293
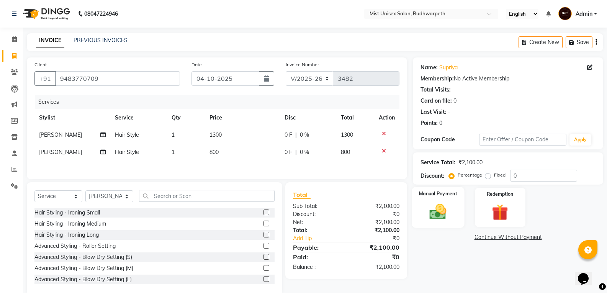
click at [437, 215] on img at bounding box center [437, 212] width 27 height 20
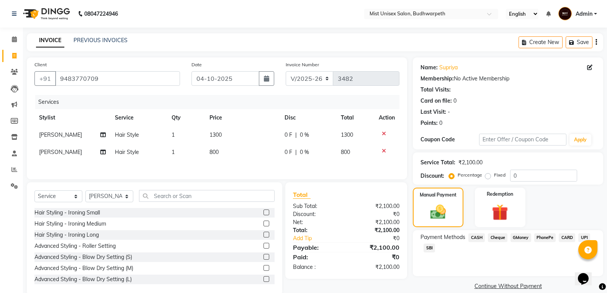
click at [428, 249] on span "SBI" at bounding box center [429, 248] width 11 height 9
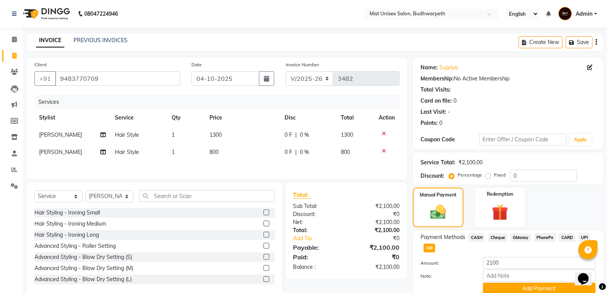
scroll to position [32, 0]
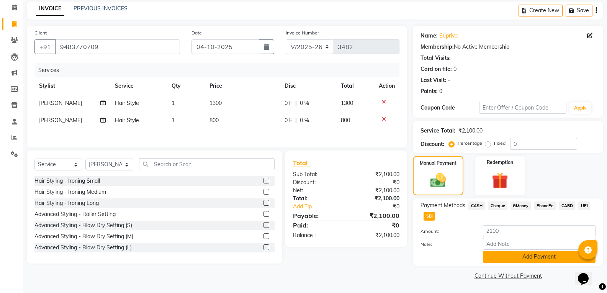
click at [527, 257] on button "Add Payment" at bounding box center [539, 257] width 113 height 12
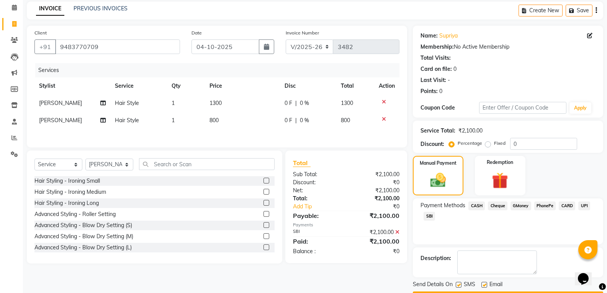
scroll to position [54, 0]
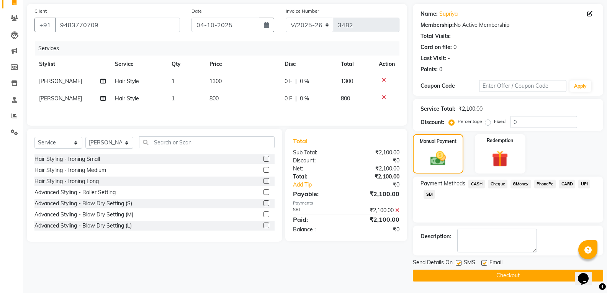
click at [534, 278] on button "Checkout" at bounding box center [508, 276] width 190 height 12
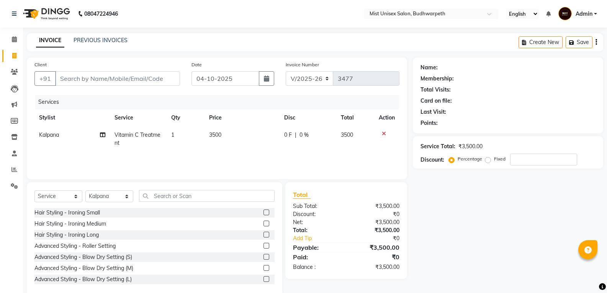
select select "5227"
select select "service"
select select "79303"
click at [91, 37] on link "PREVIOUS INVOICES" at bounding box center [101, 40] width 54 height 7
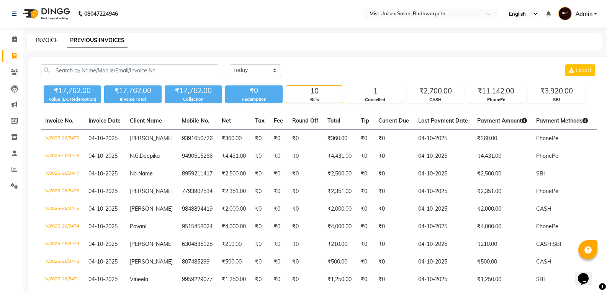
click at [48, 43] on link "INVOICE" at bounding box center [47, 40] width 22 height 7
select select "service"
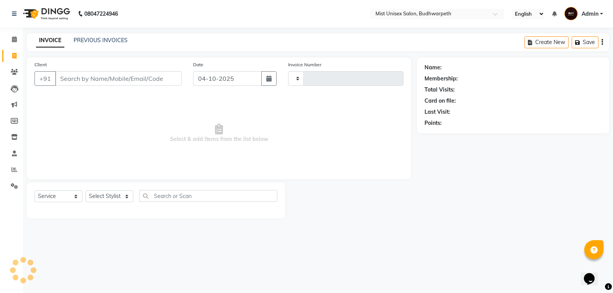
click at [199, 37] on div "INVOICE PREVIOUS INVOICES Create New Save" at bounding box center [318, 42] width 582 height 18
type input "3480"
select select "5227"
select select "service"
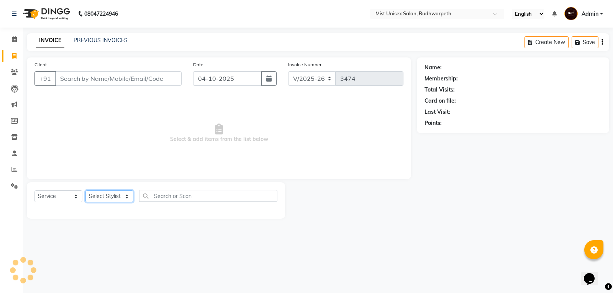
click at [112, 195] on select "Select Stylist Abhi Ram [PERSON_NAME] [PERSON_NAME] Lakshmi Madhu [PERSON_NAME]…" at bounding box center [109, 196] width 48 height 12
select select "67596"
click at [85, 190] on select "Select Stylist Abhi Ram [PERSON_NAME] [PERSON_NAME] Lakshmi Madhu [PERSON_NAME]…" at bounding box center [109, 196] width 48 height 12
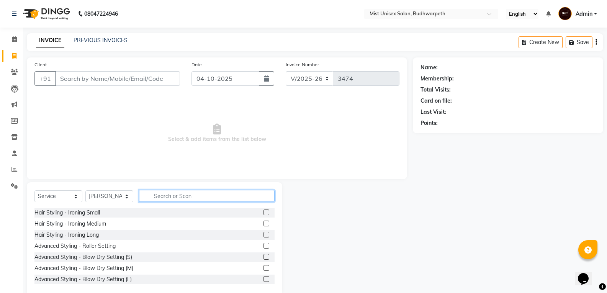
click at [158, 199] on input "text" at bounding box center [207, 196] width 136 height 12
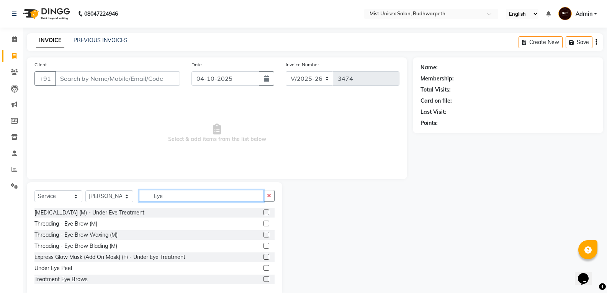
scroll to position [79, 0]
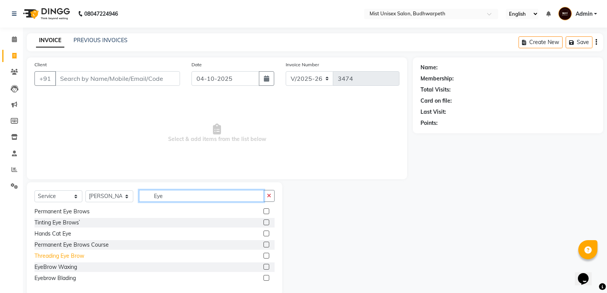
type input "Eye"
click at [74, 257] on div "Threading Eye Brow" at bounding box center [59, 256] width 50 height 8
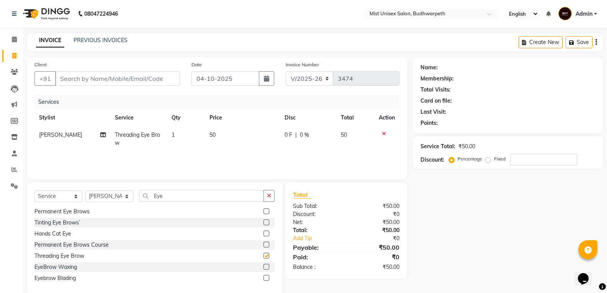
checkbox input "false"
click at [265, 197] on button "button" at bounding box center [269, 196] width 11 height 12
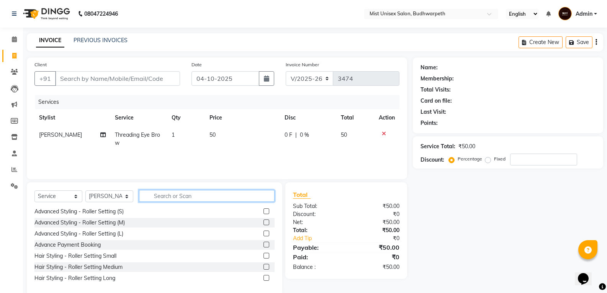
click at [202, 195] on input "text" at bounding box center [207, 196] width 136 height 12
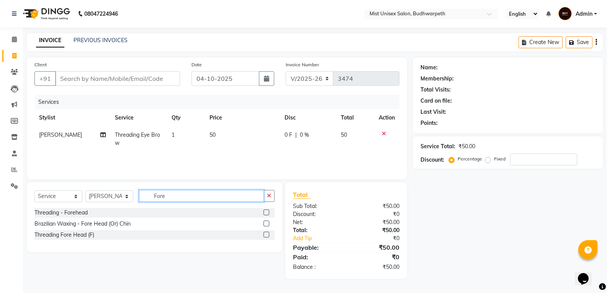
scroll to position [0, 0]
type input "Fore"
click at [83, 234] on div "Threading Fore Head (F)" at bounding box center [64, 235] width 60 height 8
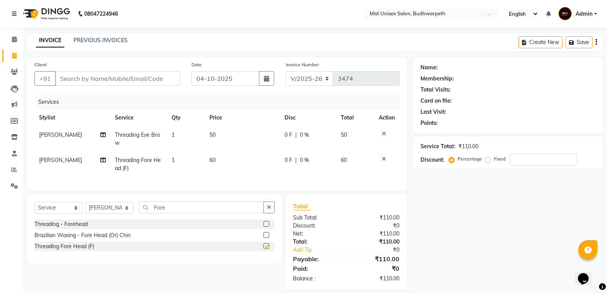
checkbox input "false"
click at [265, 213] on button "button" at bounding box center [269, 208] width 11 height 12
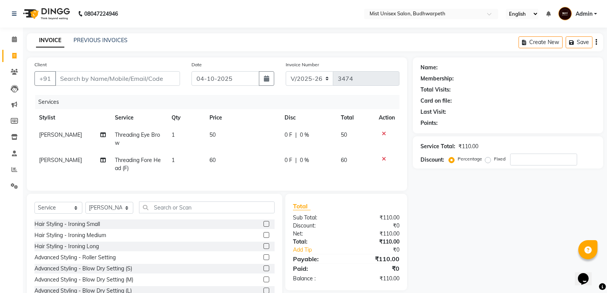
click at [460, 215] on div "Name: Membership: Total Visits: Card on file: Last Visit: Points: Service Total…" at bounding box center [511, 181] width 196 height 249
click at [288, 191] on div "Client +91 Date [DATE] Invoice Number V/2025 V/[PHONE_NUMBER] Services Stylist …" at bounding box center [217, 123] width 380 height 133
click at [87, 80] on input "Client" at bounding box center [117, 78] width 125 height 15
type input "7"
type input "0"
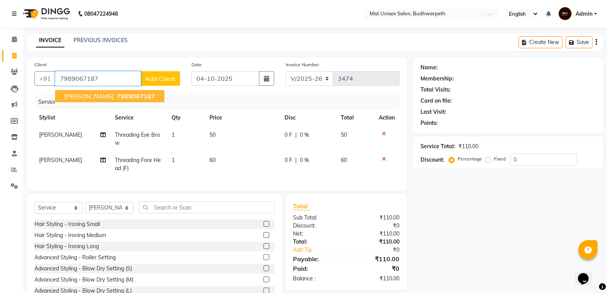
click at [117, 94] on span "7989067187" at bounding box center [136, 96] width 38 height 8
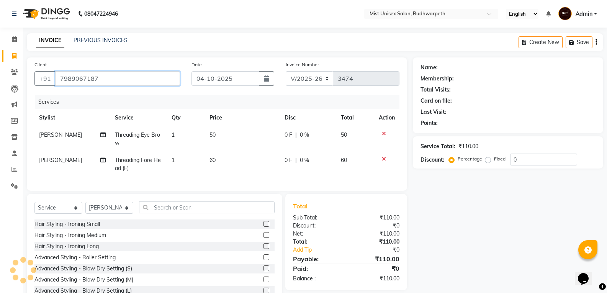
type input "7989067187"
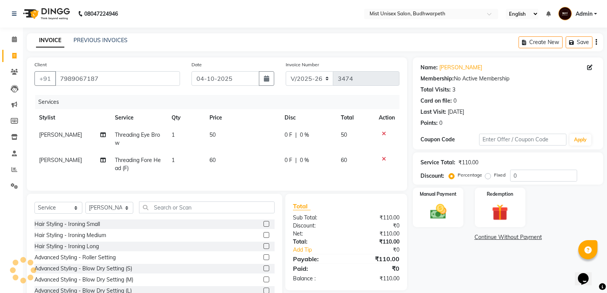
scroll to position [31, 0]
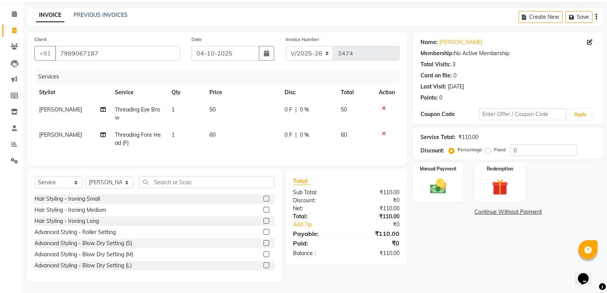
drag, startPoint x: 613, startPoint y: 122, endPoint x: 10, endPoint y: 10, distance: 613.0
click at [288, 131] on span "0 F" at bounding box center [289, 135] width 8 height 8
select select "67596"
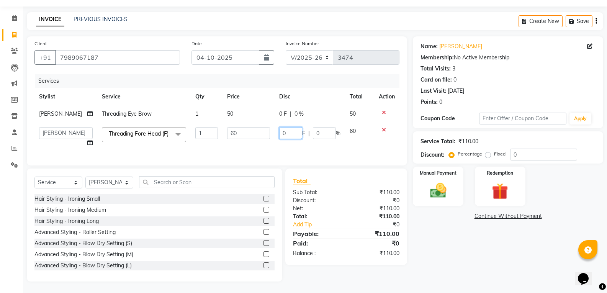
click at [293, 129] on input "0" at bounding box center [290, 133] width 23 height 12
type input "10"
click at [323, 139] on td "10 F | 0 %" at bounding box center [310, 137] width 70 height 29
select select "67596"
click at [436, 181] on img at bounding box center [437, 191] width 27 height 20
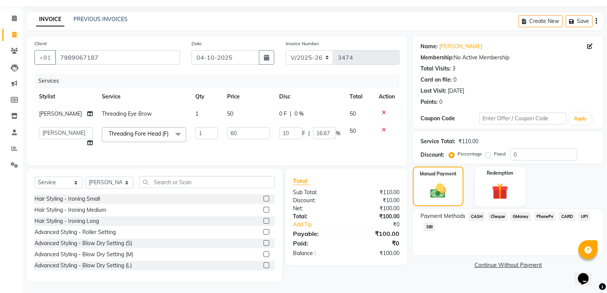
click at [426, 223] on span "SBI" at bounding box center [429, 227] width 11 height 9
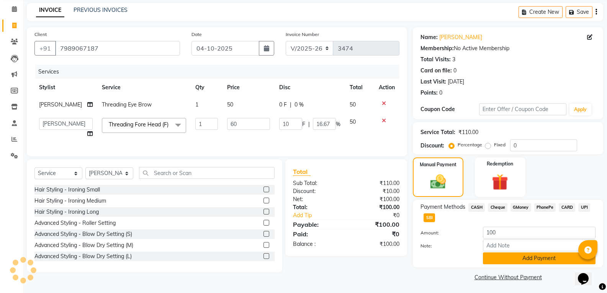
click at [511, 262] on button "Add Payment" at bounding box center [539, 258] width 113 height 12
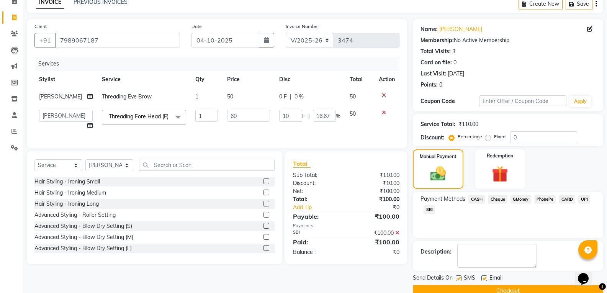
scroll to position [54, 0]
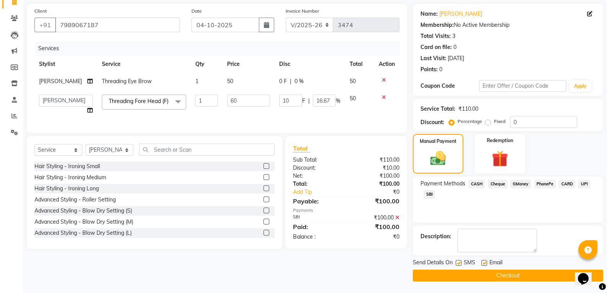
click at [499, 273] on button "Checkout" at bounding box center [508, 276] width 190 height 12
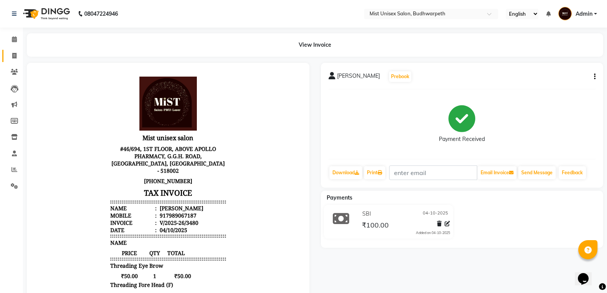
click at [7, 57] on link "Invoice" at bounding box center [11, 56] width 18 height 13
select select "service"
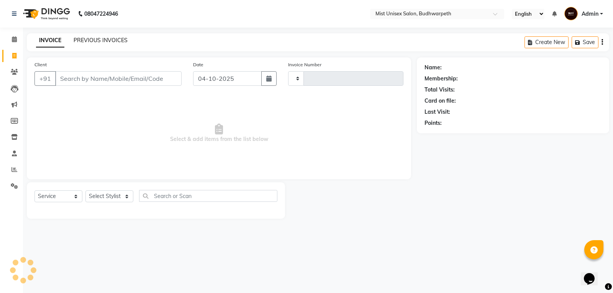
type input "3481"
select select "5227"
click at [85, 41] on link "PREVIOUS INVOICES" at bounding box center [101, 40] width 54 height 7
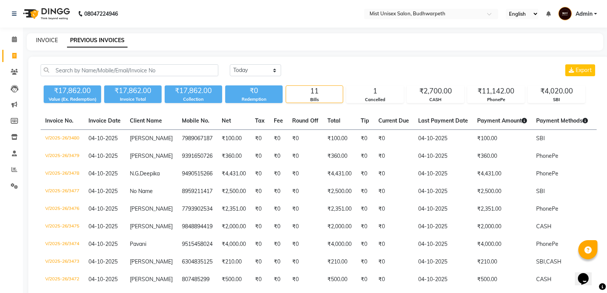
click at [53, 41] on link "INVOICE" at bounding box center [47, 40] width 22 height 7
select select "service"
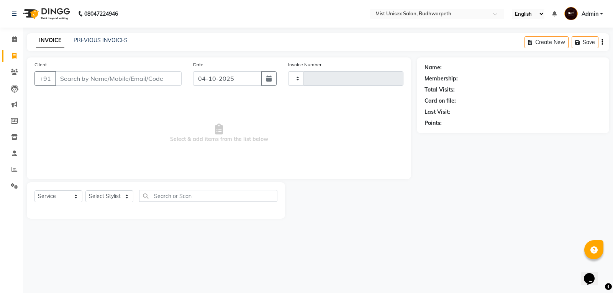
type input "3481"
select select "5227"
